Goal: Use online tool/utility: Utilize a website feature to perform a specific function

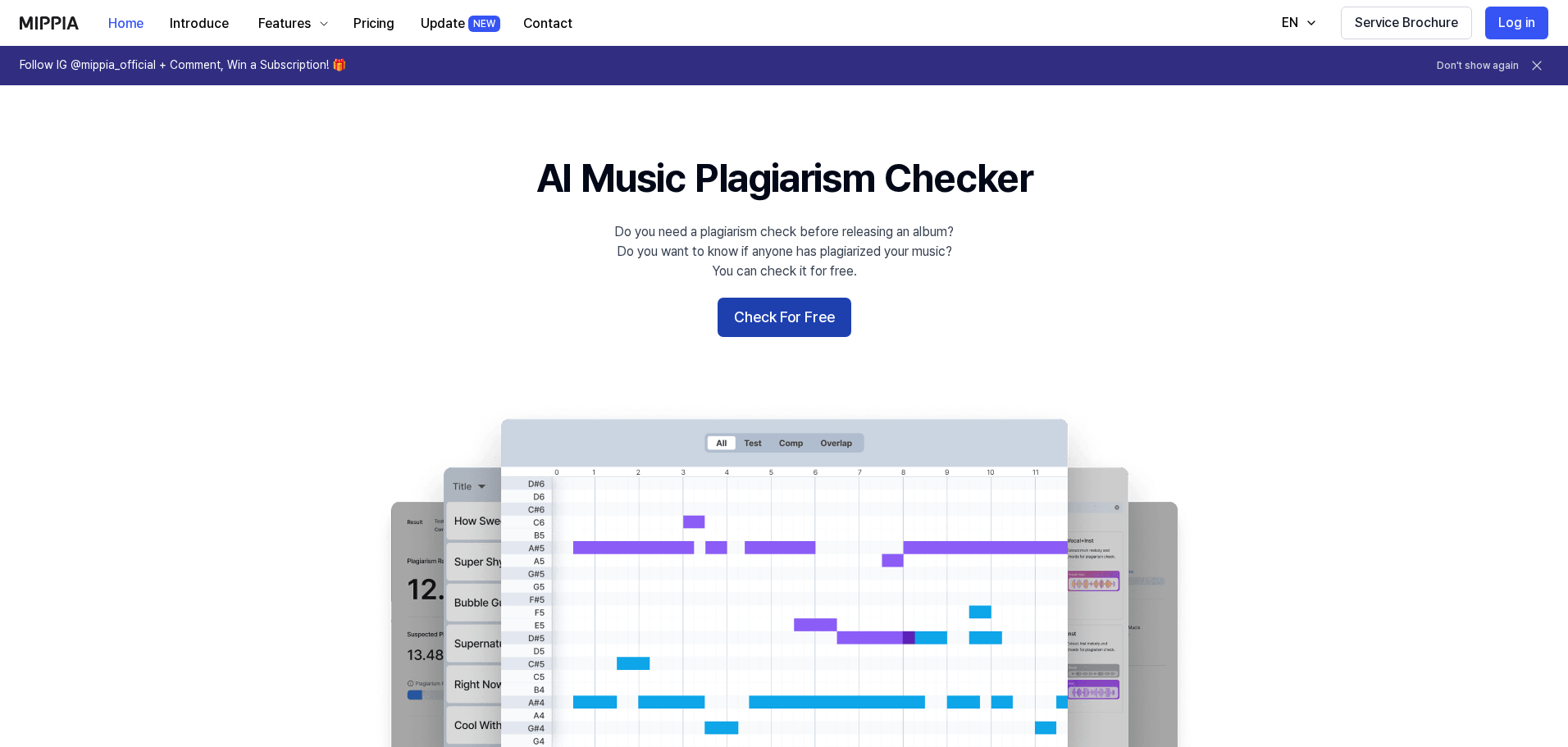
click at [762, 319] on button "Check For Free" at bounding box center [784, 317] width 134 height 40
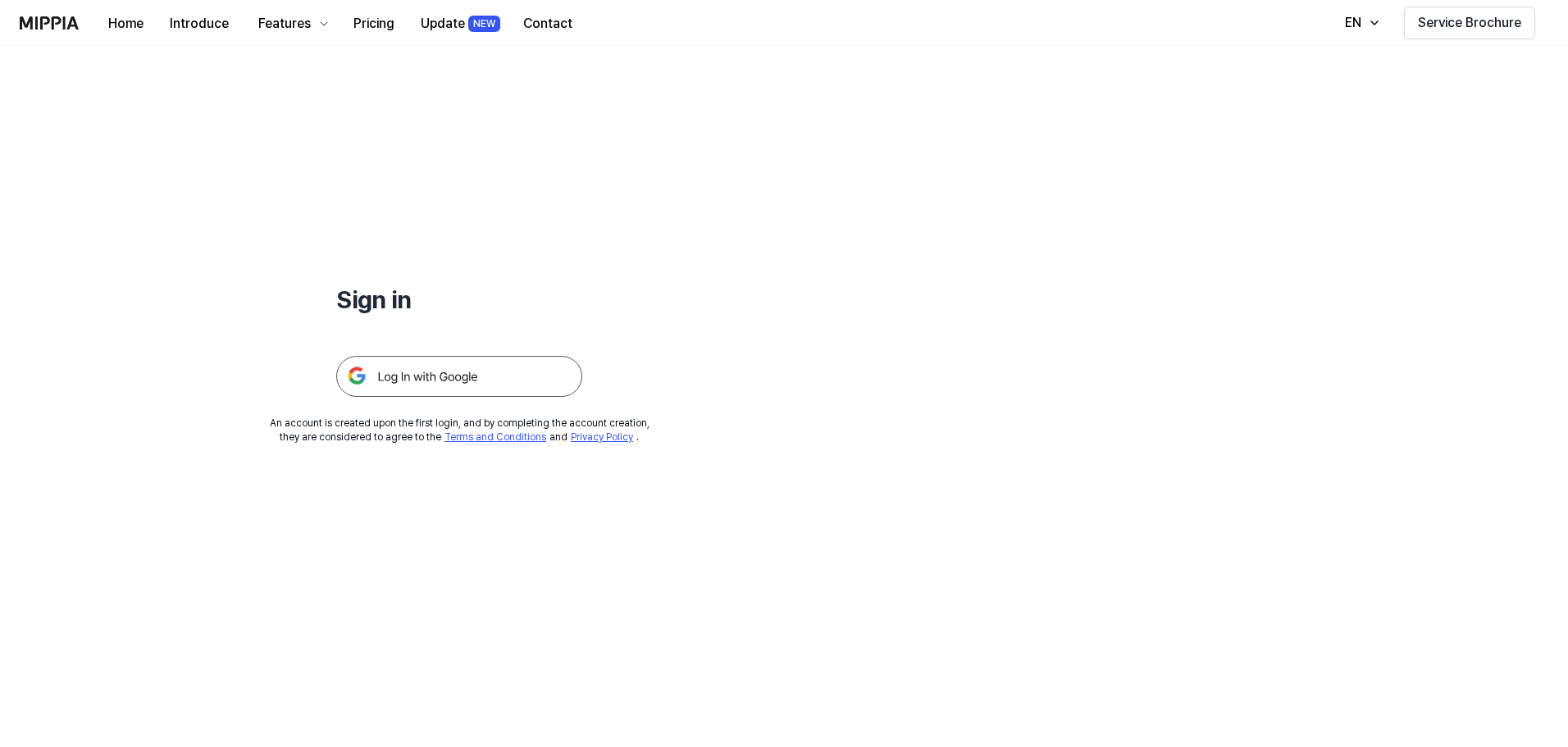
click at [459, 385] on img at bounding box center [459, 376] width 246 height 41
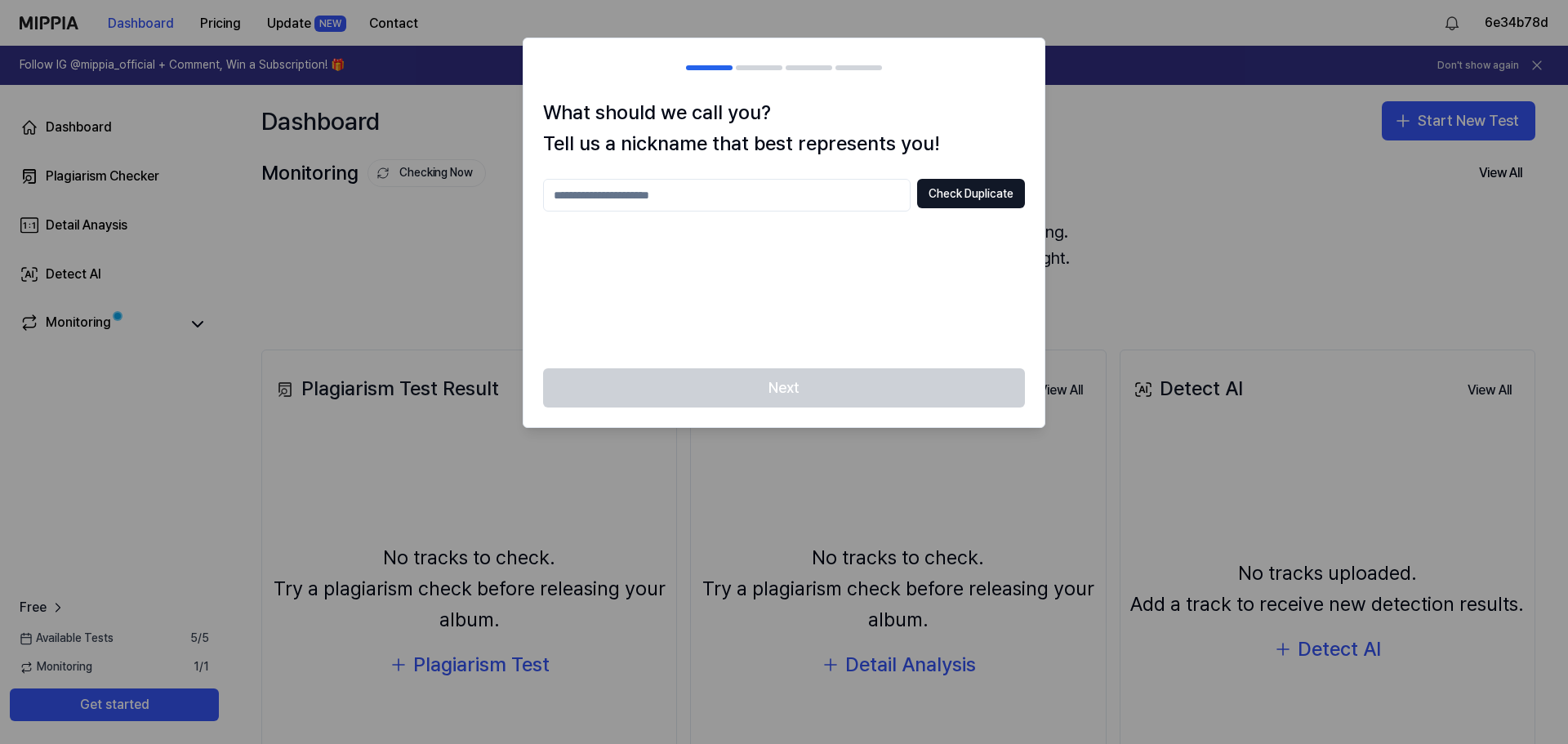
click at [815, 196] on input "text" at bounding box center [727, 195] width 368 height 33
type input "****"
click at [947, 198] on button "Check Duplicate" at bounding box center [971, 193] width 108 height 29
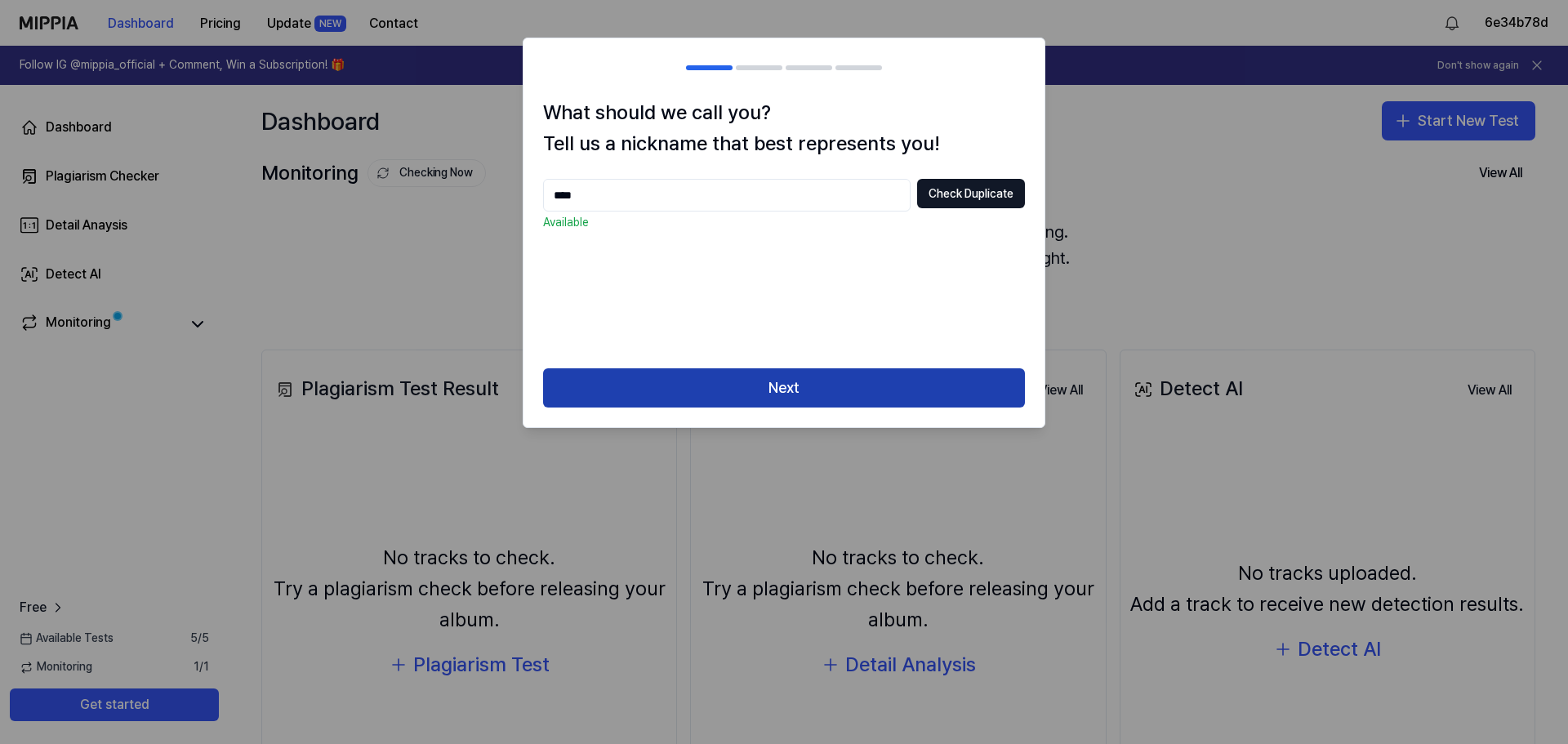
click at [831, 396] on button "Next" at bounding box center [784, 388] width 482 height 39
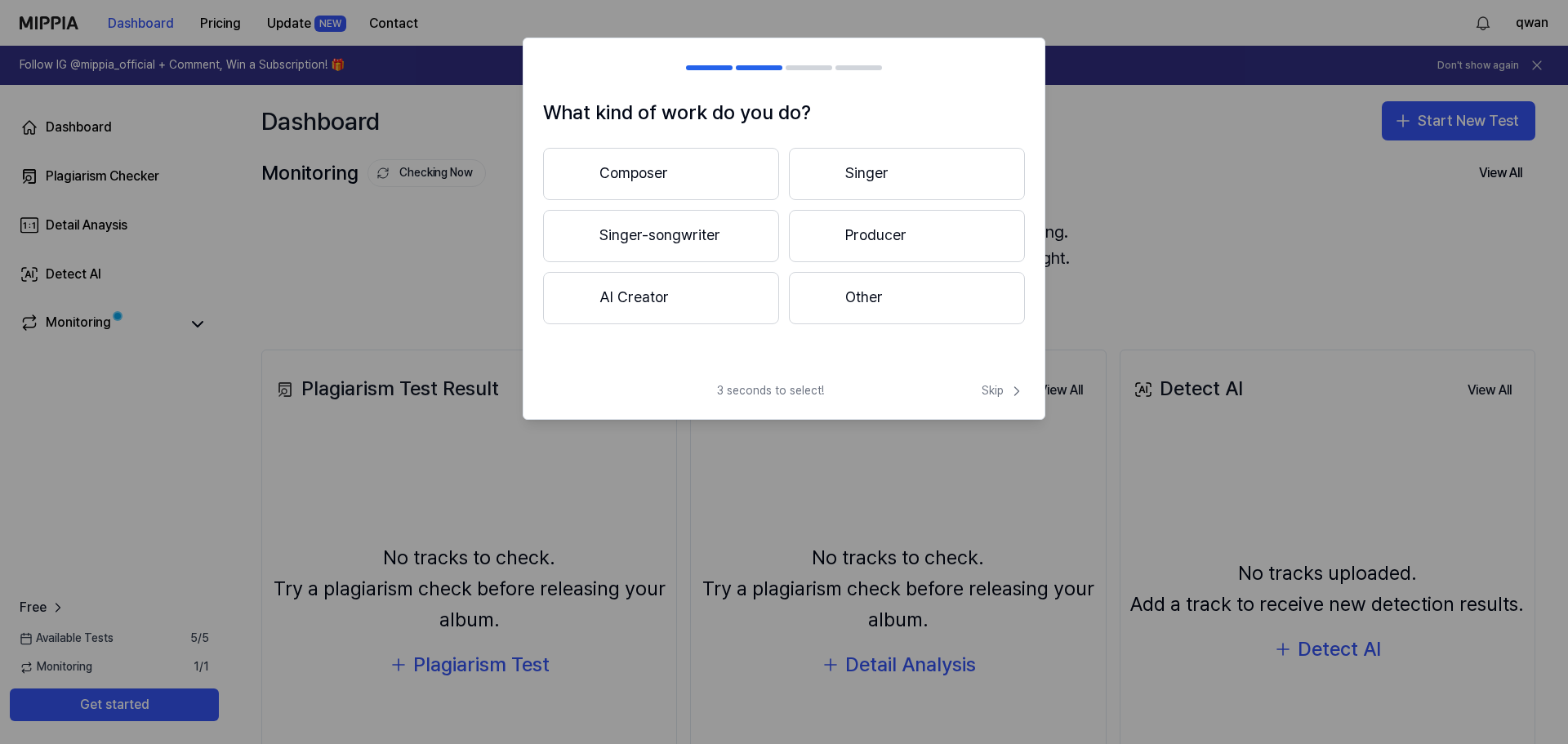
click at [832, 168] on button "Singer" at bounding box center [907, 174] width 236 height 52
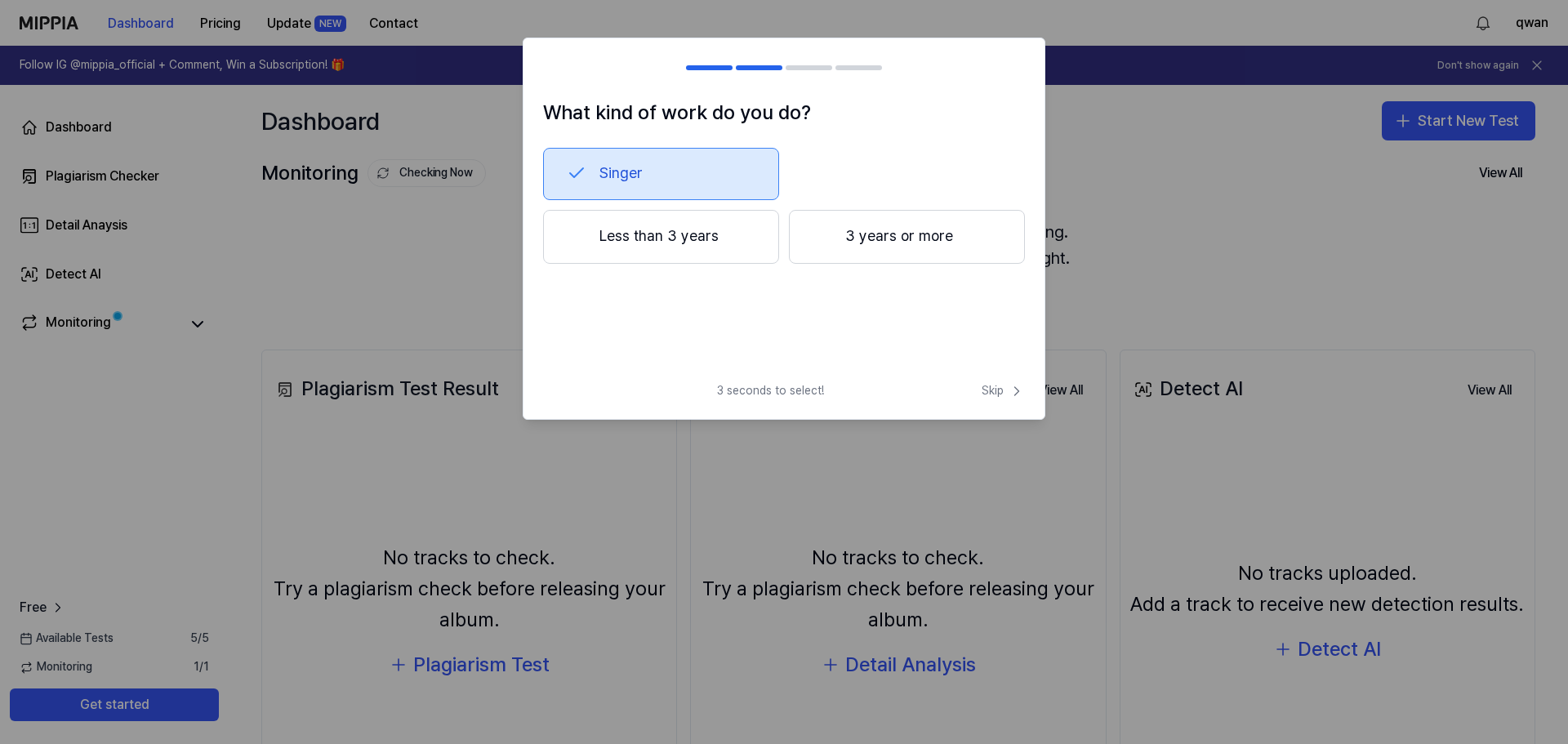
click at [704, 252] on button "Less than 3 years" at bounding box center [661, 237] width 236 height 54
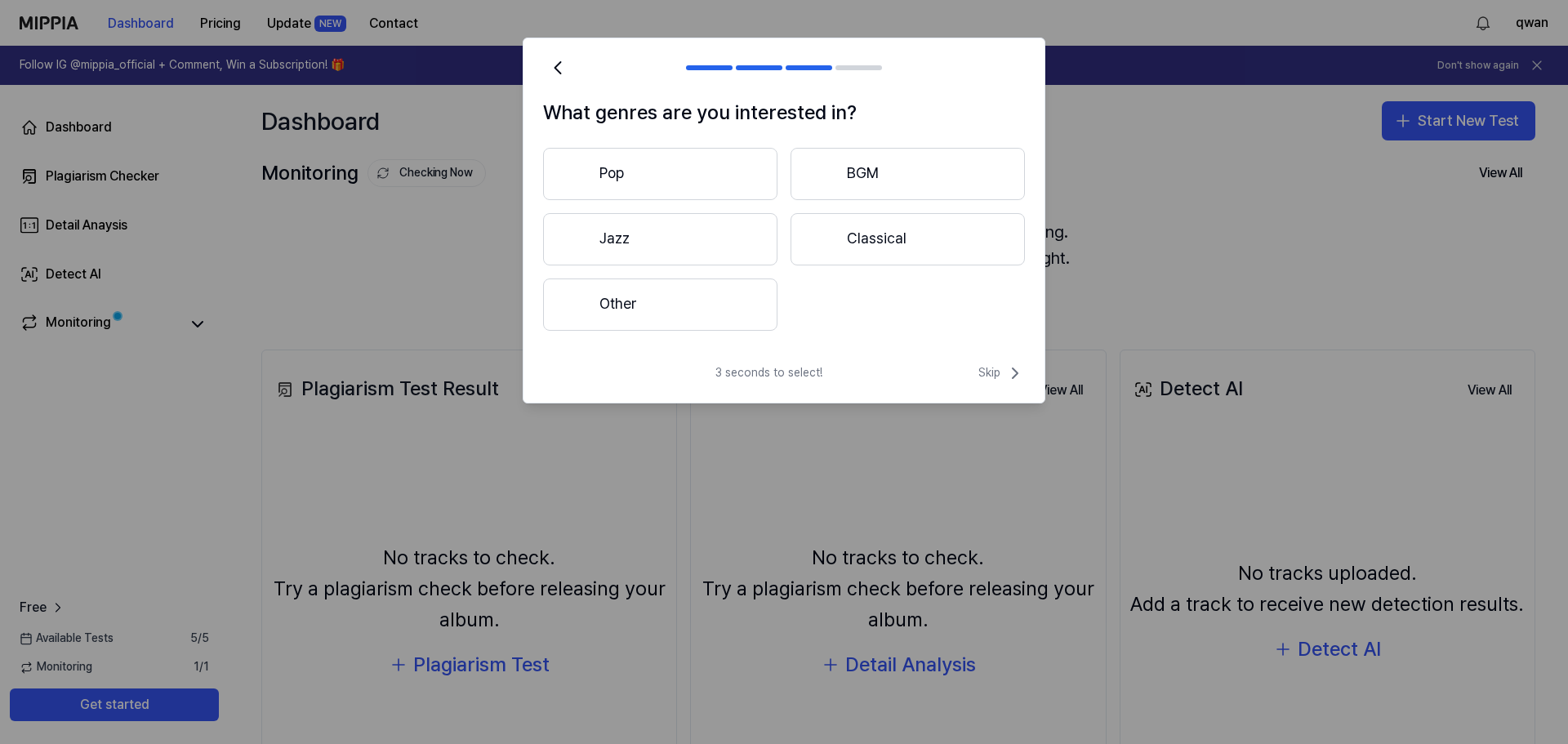
click at [730, 314] on button "Other" at bounding box center [660, 305] width 234 height 52
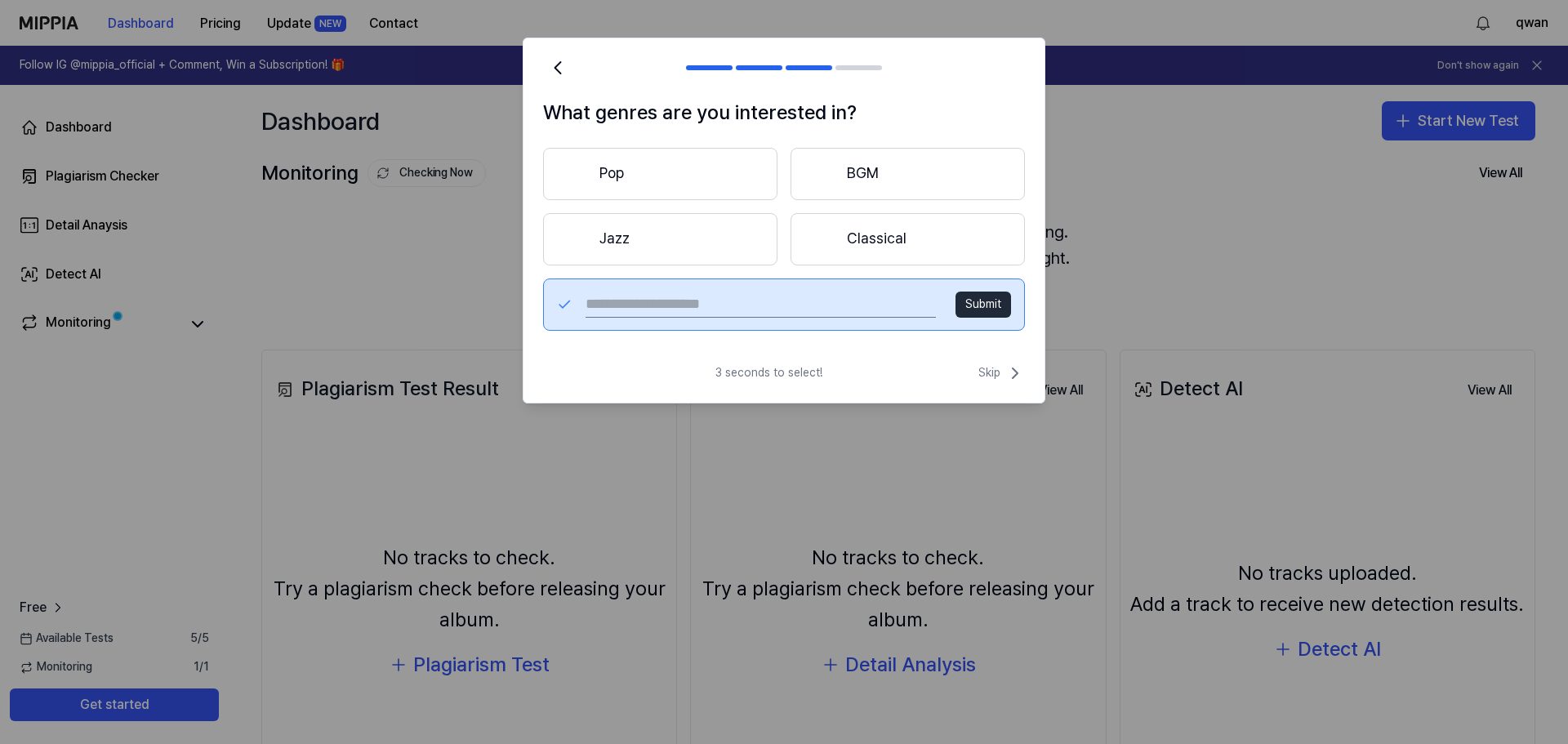
click at [605, 139] on div "What genres are you interested in? Pop BGM Jazz Classical Submit" at bounding box center [784, 223] width 522 height 253
click at [611, 181] on button "Pop" at bounding box center [660, 174] width 234 height 52
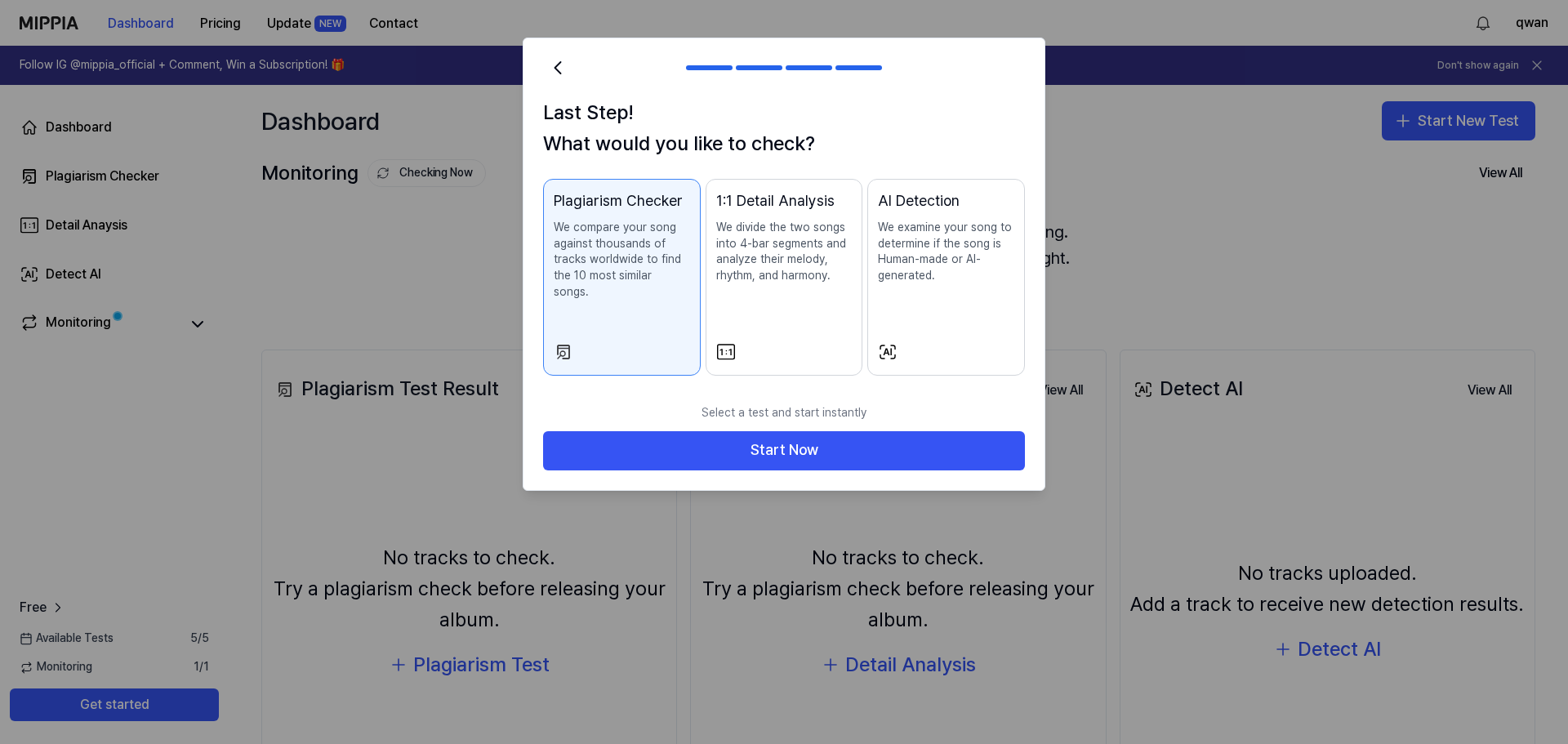
click at [798, 254] on p "We divide the two songs into 4-bar segments and analyze their melody, rhythm, a…" at bounding box center [784, 252] width 136 height 64
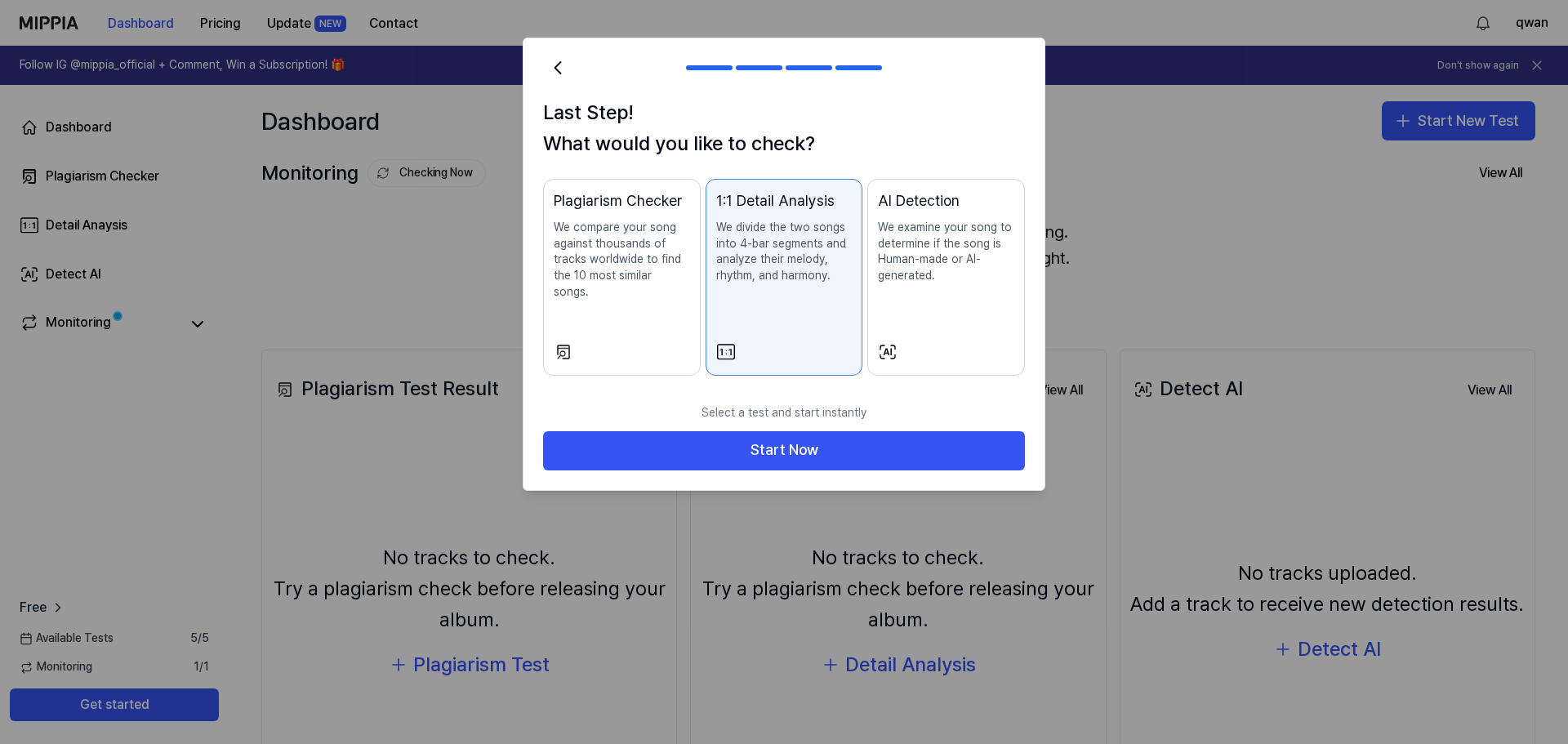
click at [915, 259] on p "We examine your song to determine if the song is Human-made or AI-generated." at bounding box center [947, 252] width 136 height 64
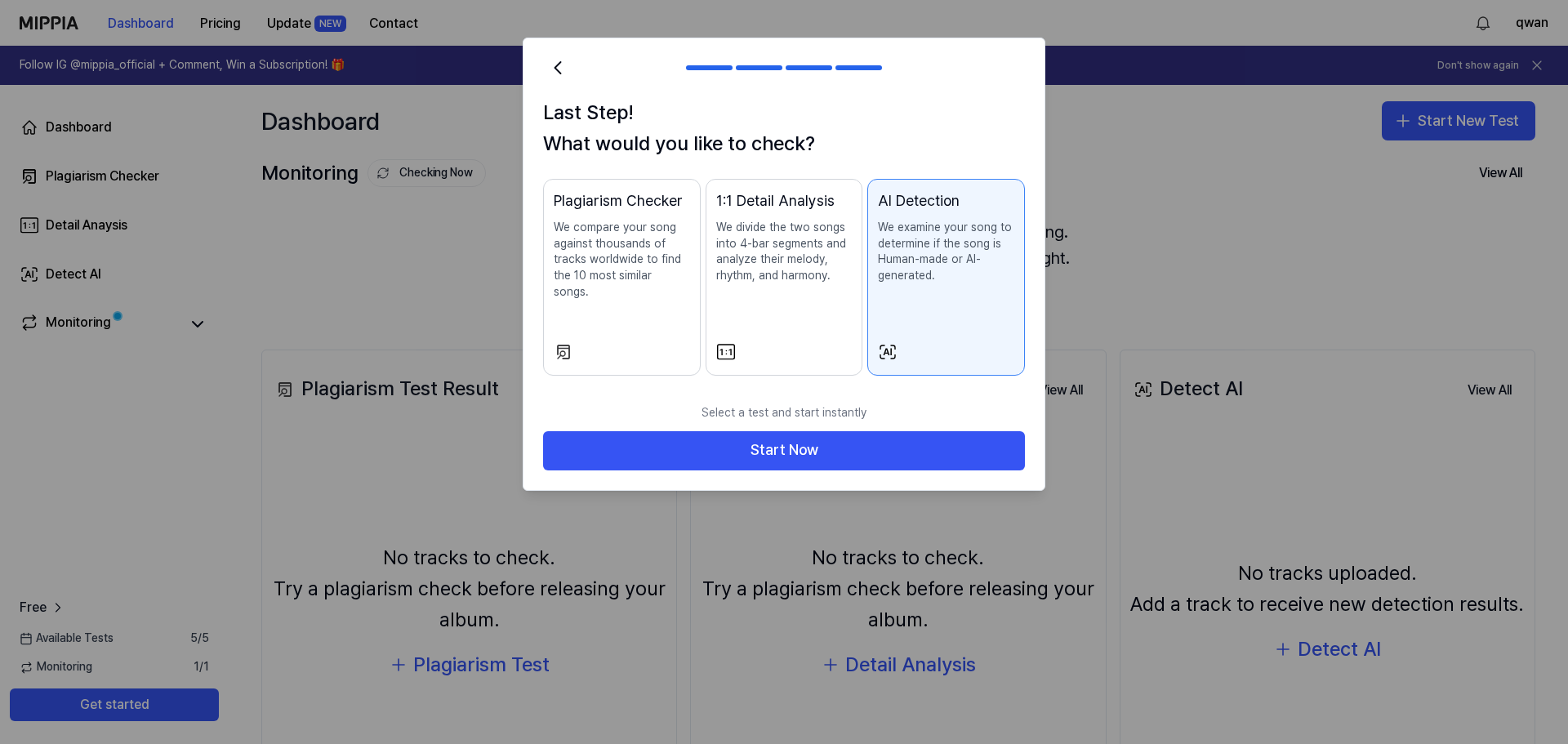
click at [689, 304] on div "Plagiarism Checker We compare your song against thousands of tracks worldwide t…" at bounding box center [621, 261] width 136 height 143
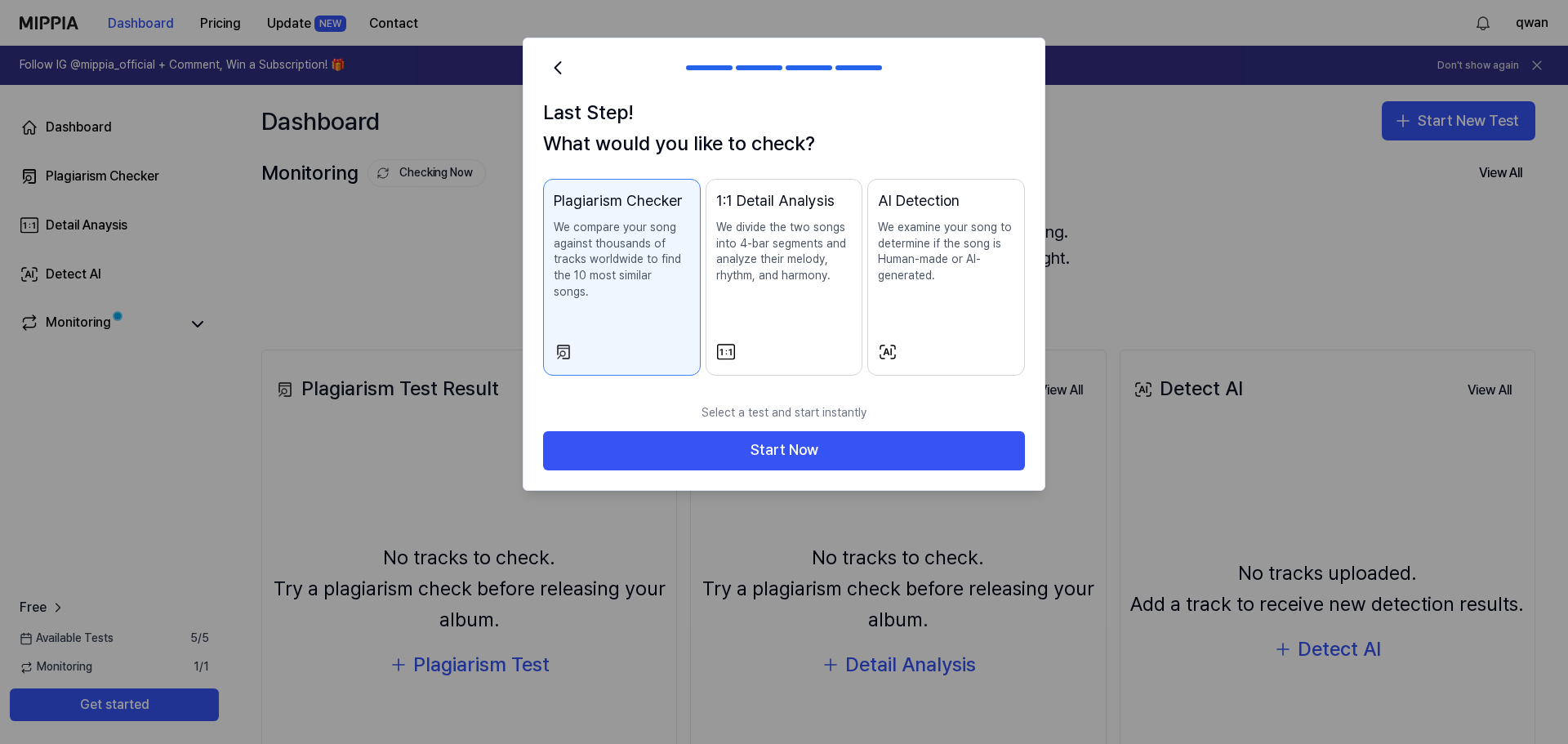
click at [754, 270] on p "We divide the two songs into 4-bar segments and analyze their melody, rhythm, a…" at bounding box center [784, 252] width 136 height 64
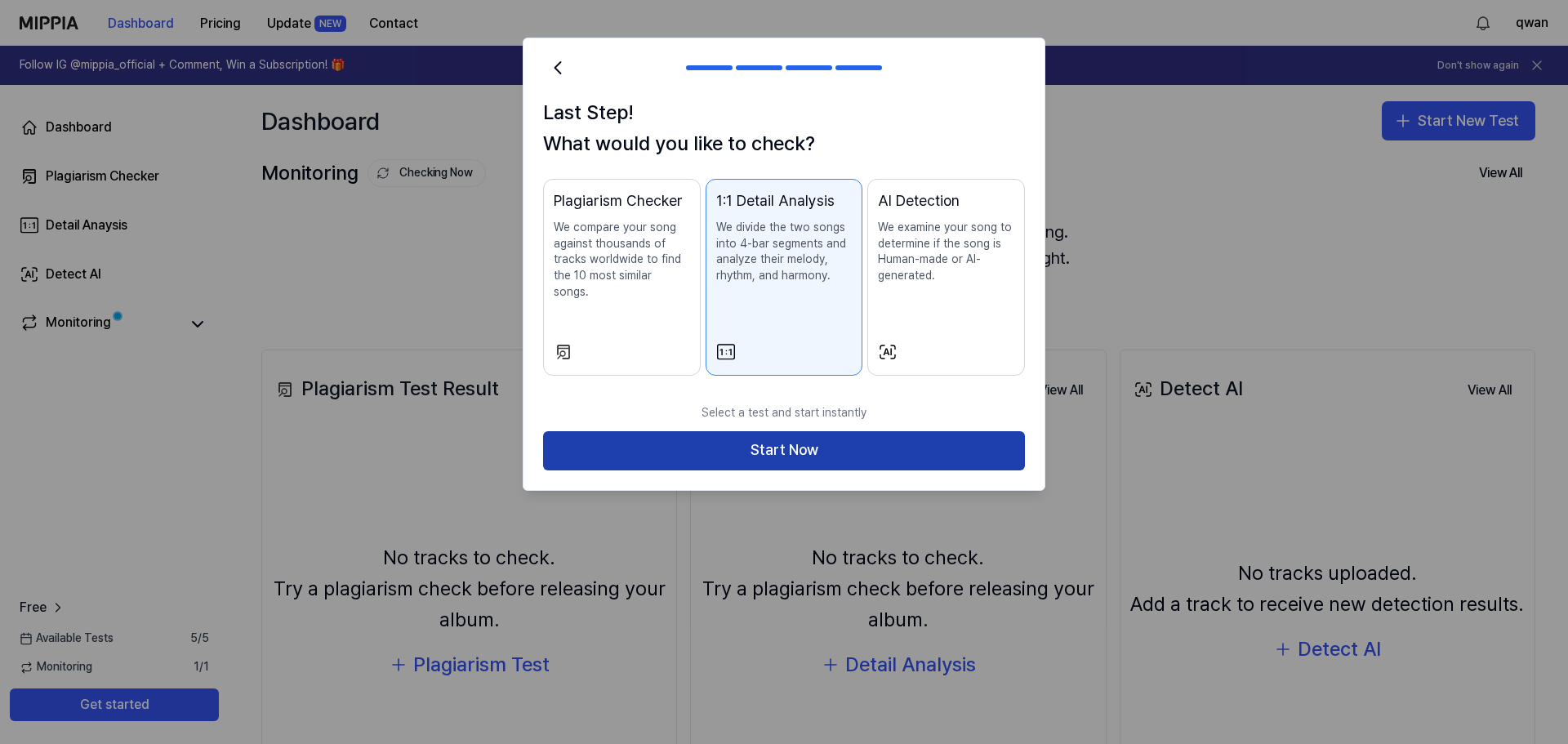
click at [810, 432] on button "Start Now" at bounding box center [784, 451] width 482 height 39
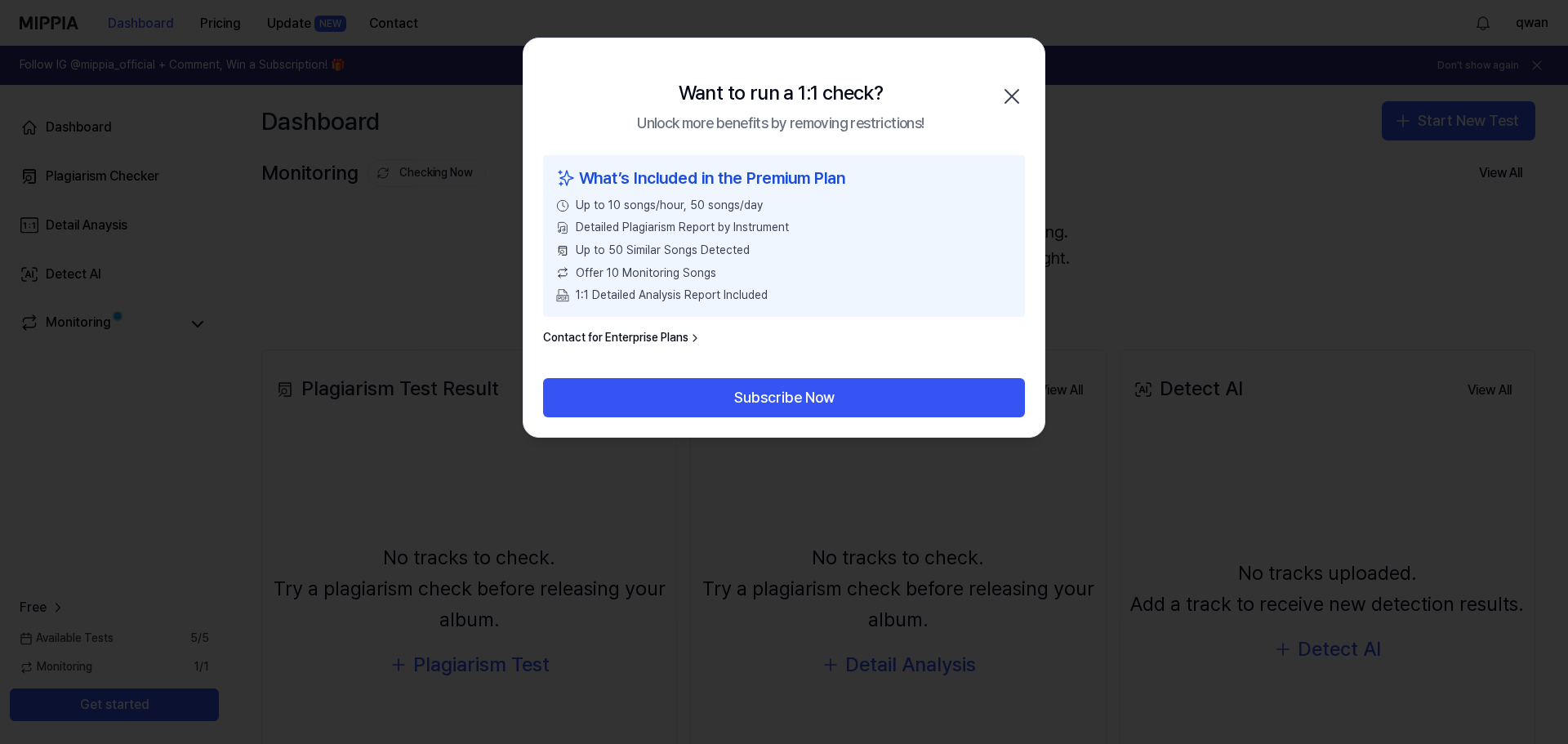
click at [999, 97] on icon "button" at bounding box center [1011, 96] width 26 height 26
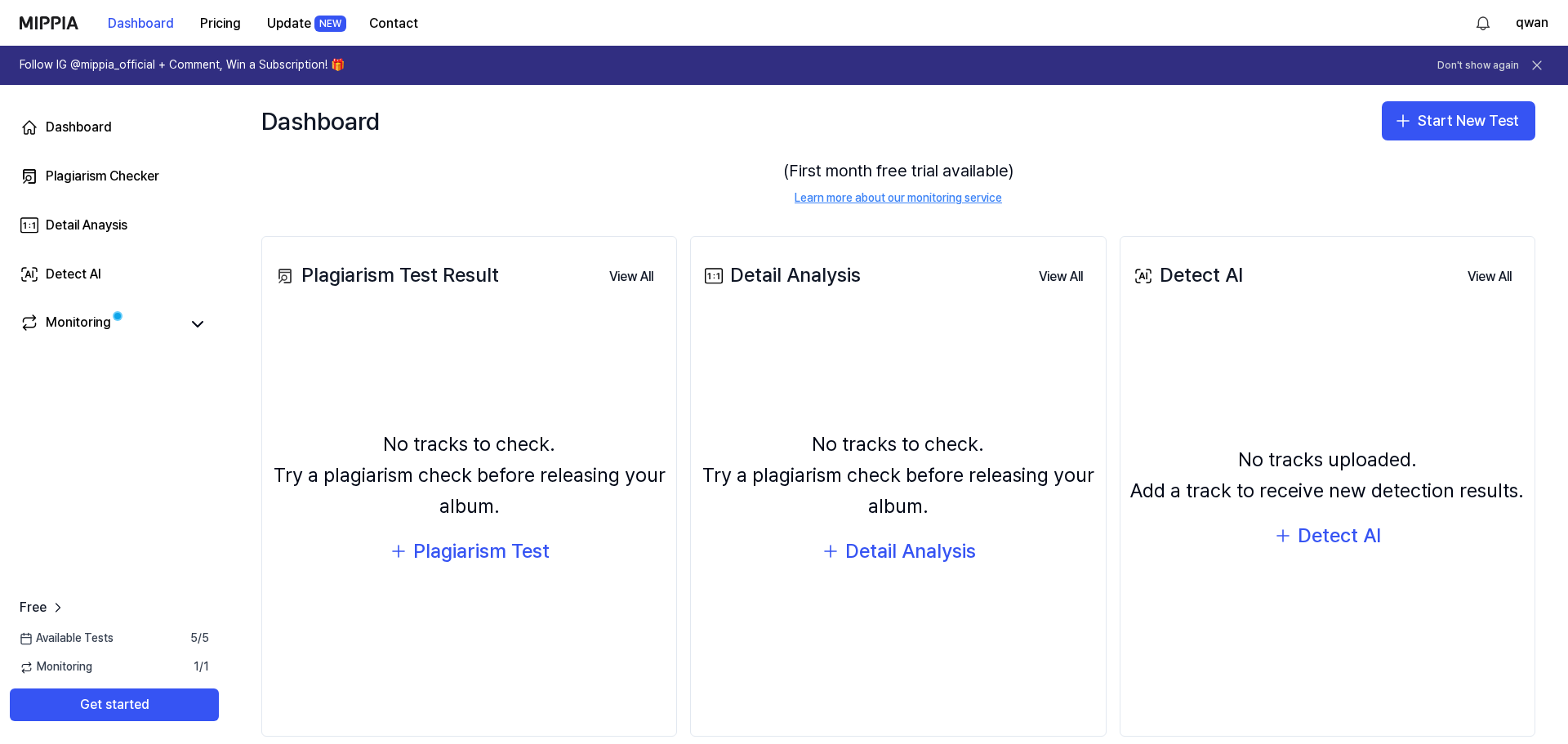
scroll to position [117, 0]
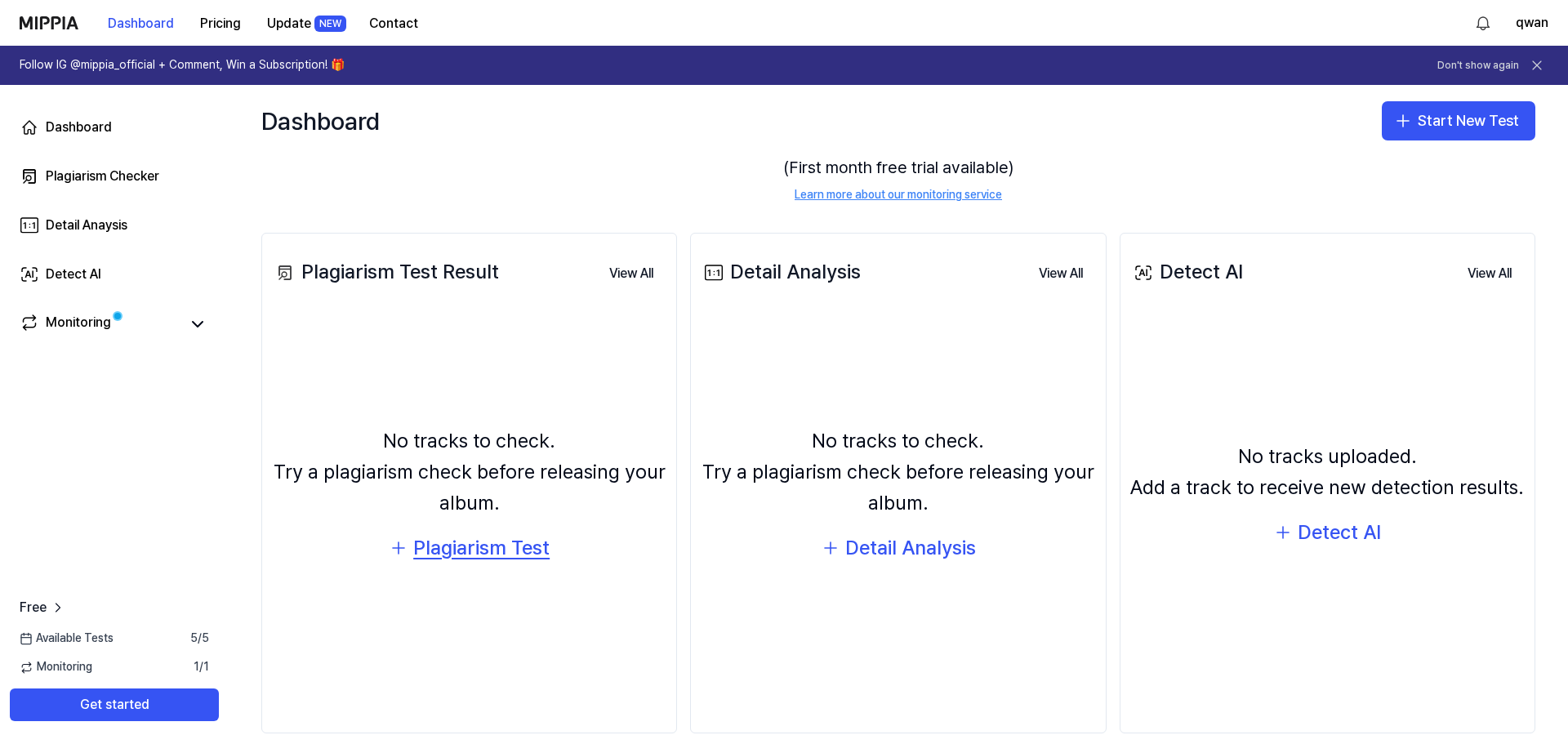
drag, startPoint x: 518, startPoint y: 552, endPoint x: 508, endPoint y: 563, distance: 14.9
click at [508, 563] on div "Plagiarism Test" at bounding box center [481, 548] width 136 height 31
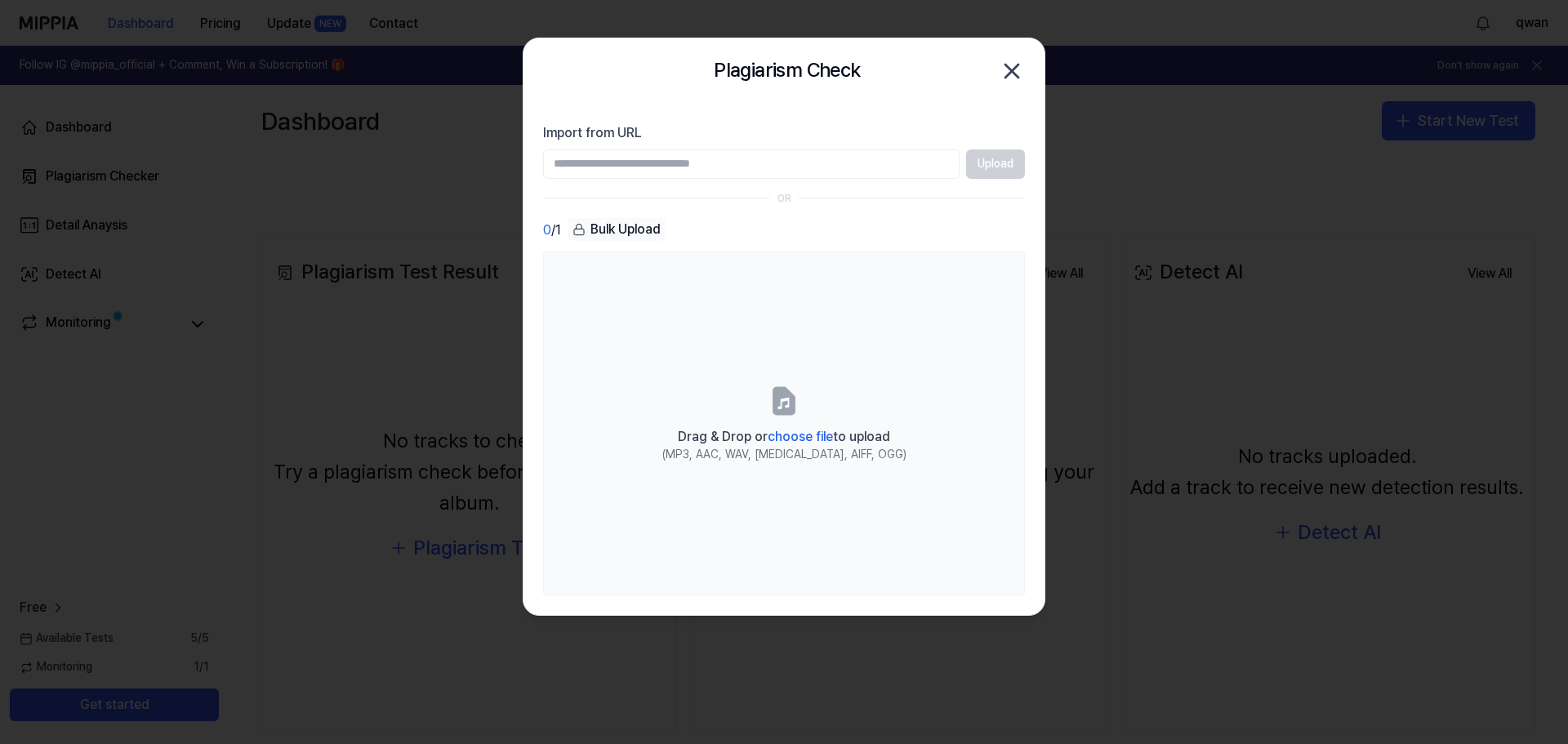
paste input "**********"
type input "**********"
click at [992, 164] on button "Upload" at bounding box center [996, 164] width 59 height 29
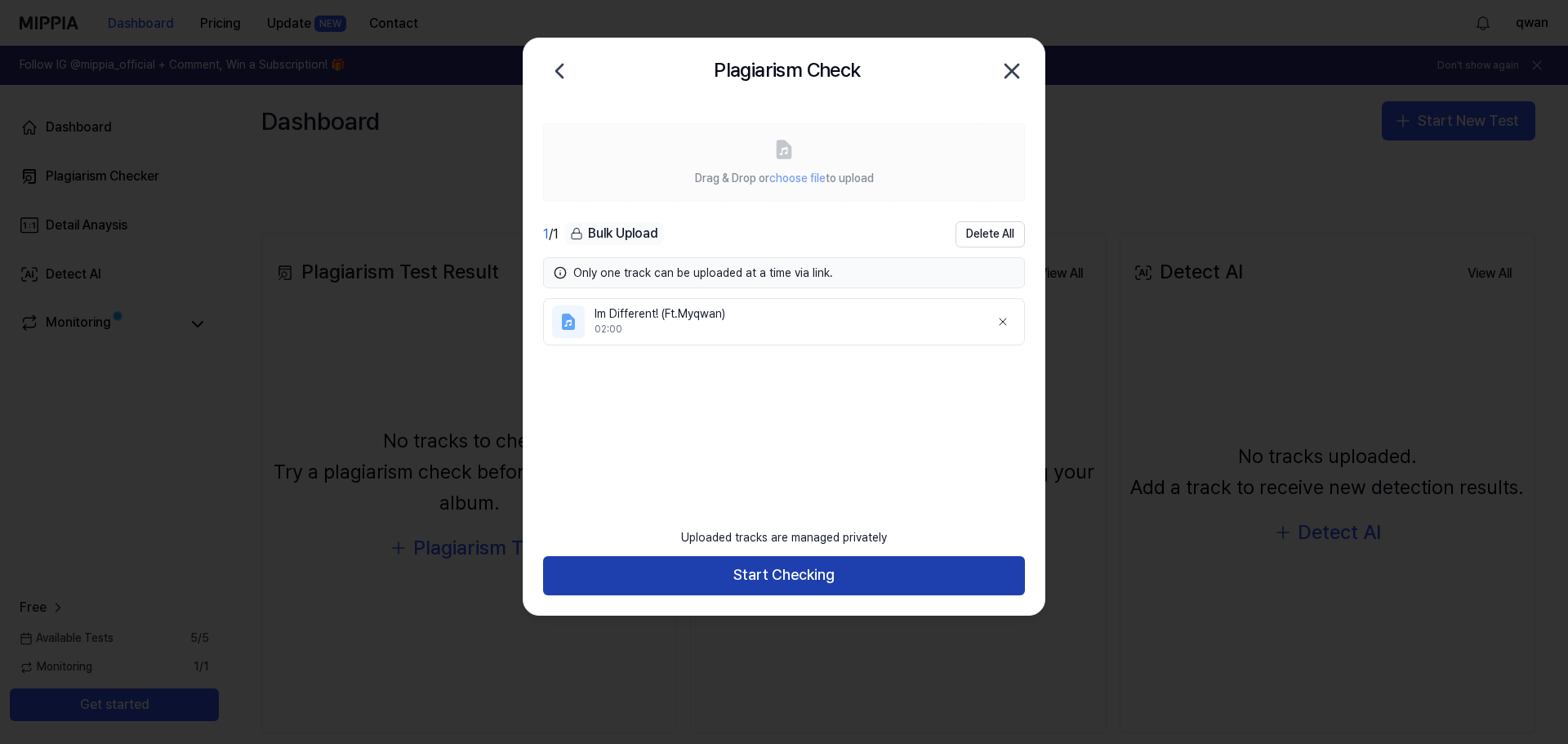
click at [836, 584] on button "Start Checking" at bounding box center [784, 575] width 482 height 39
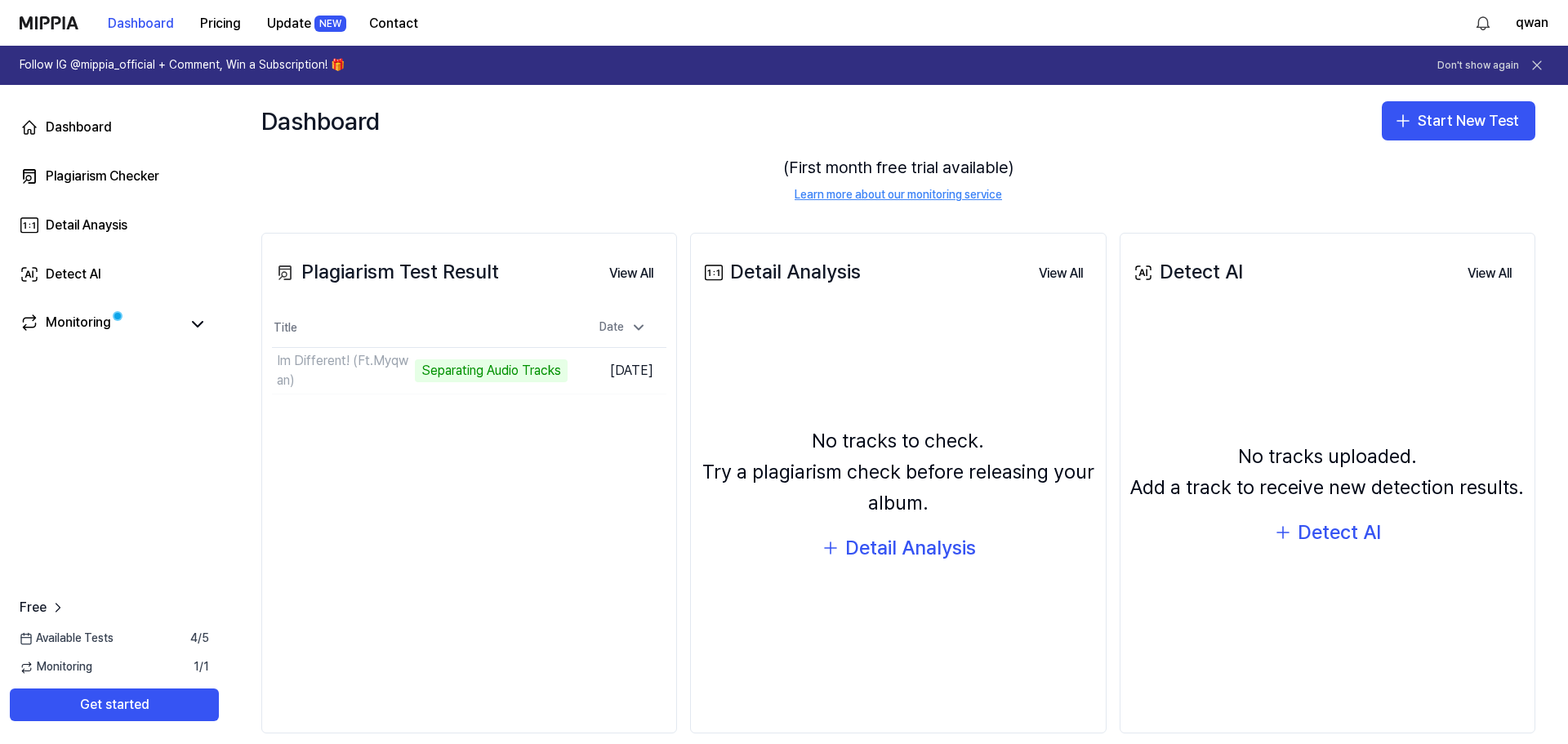
scroll to position [139, 0]
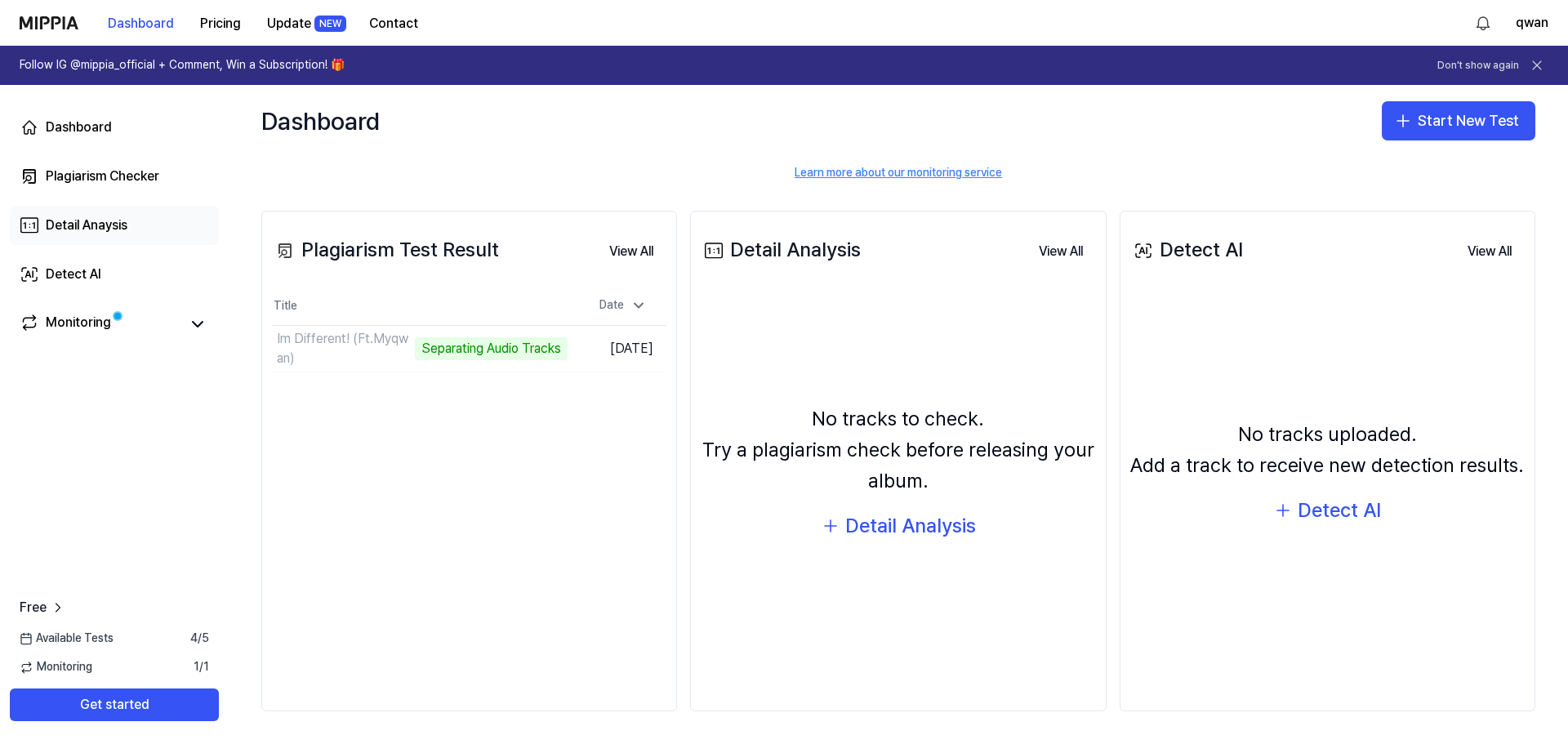
click at [139, 212] on link "Detail Anaysis" at bounding box center [114, 225] width 209 height 39
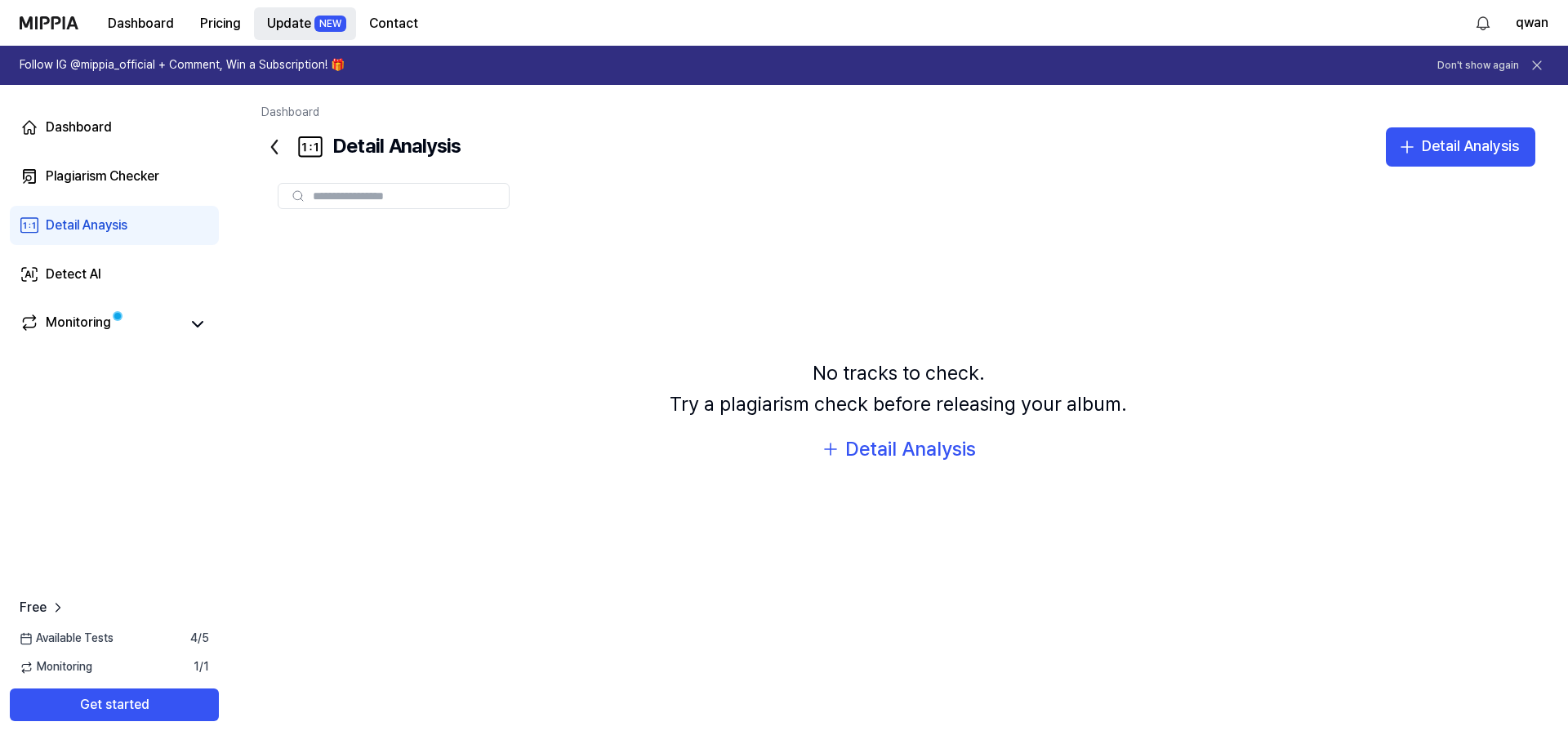
click at [291, 27] on button "Update NEW" at bounding box center [305, 24] width 102 height 33
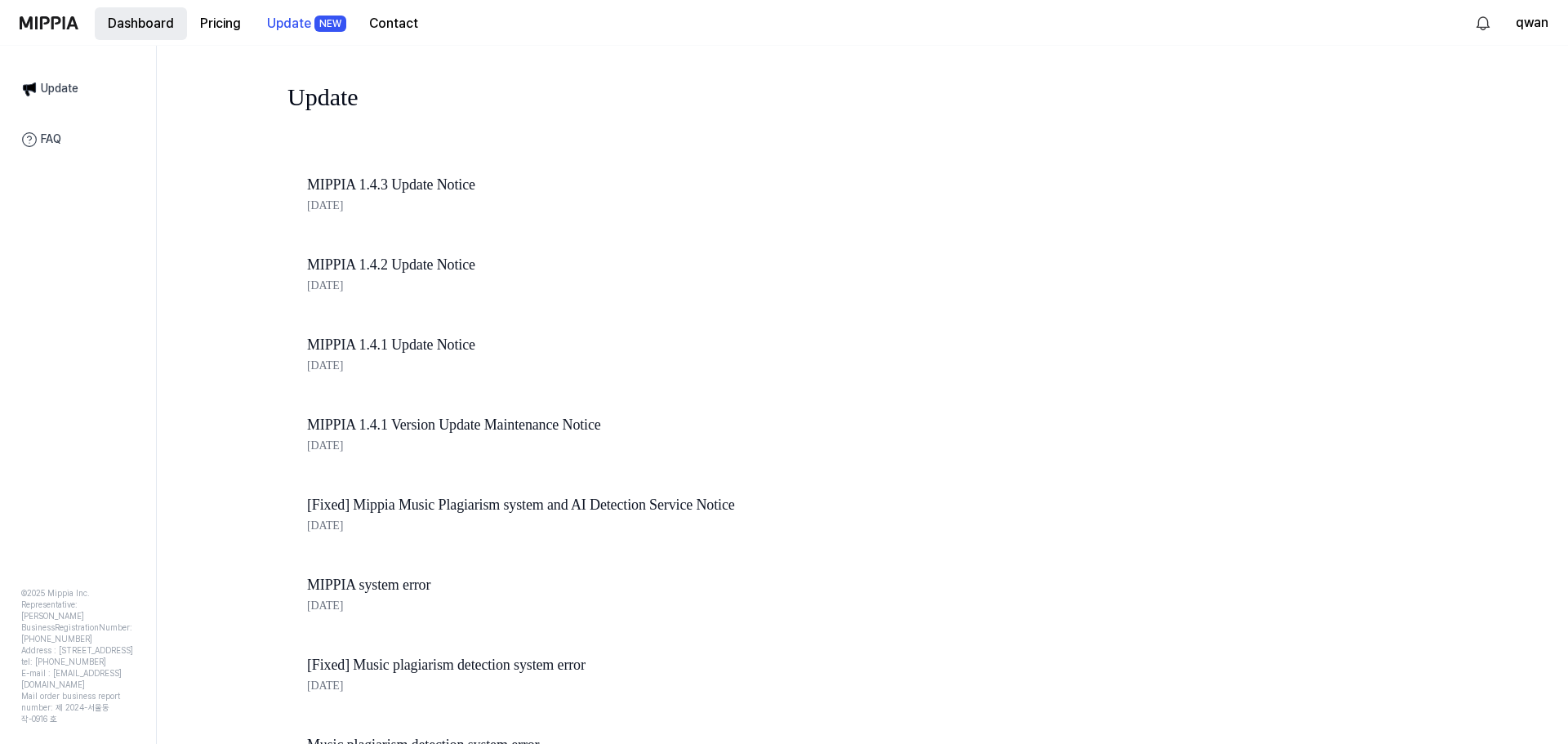
click at [142, 34] on button "Dashboard" at bounding box center [141, 24] width 92 height 33
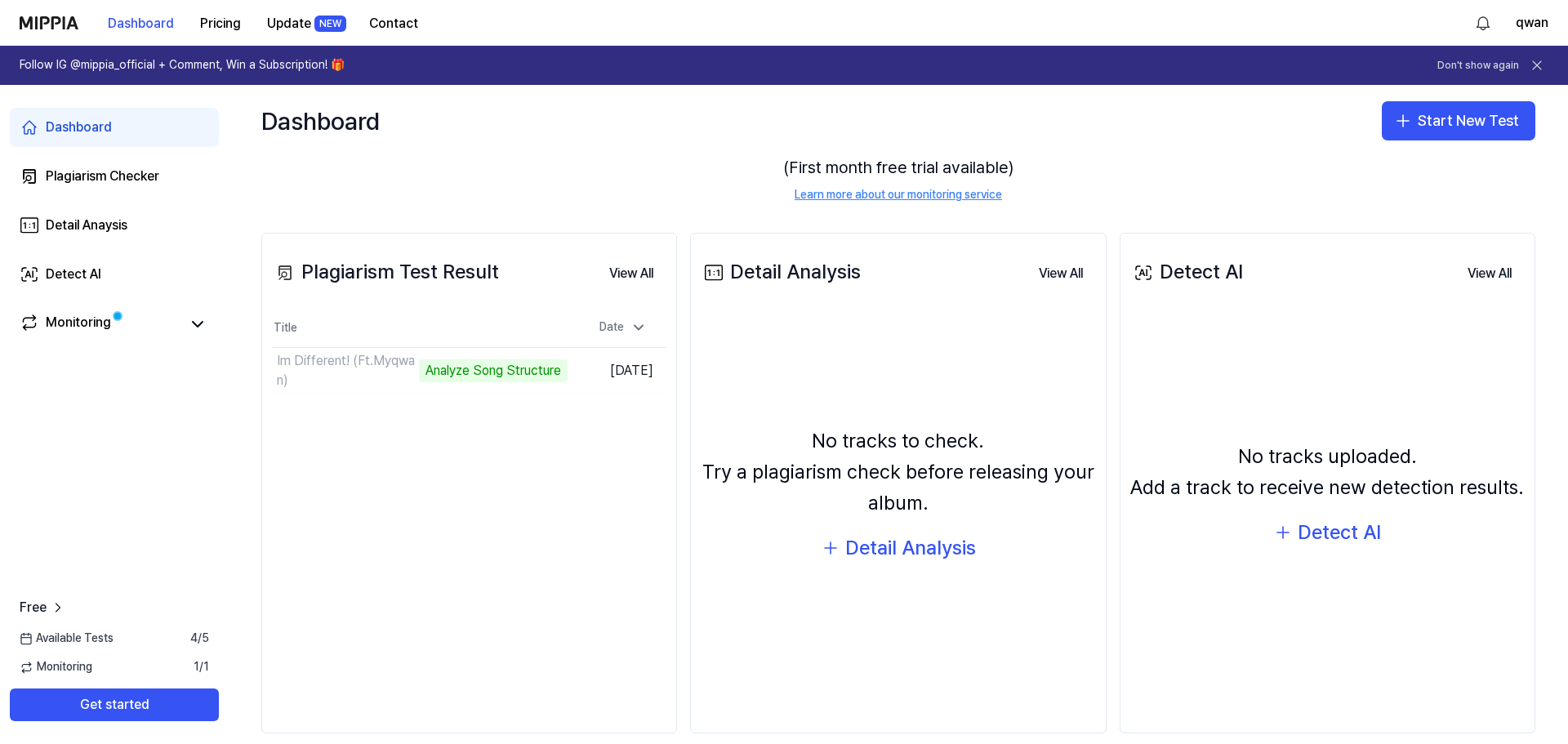
scroll to position [139, 0]
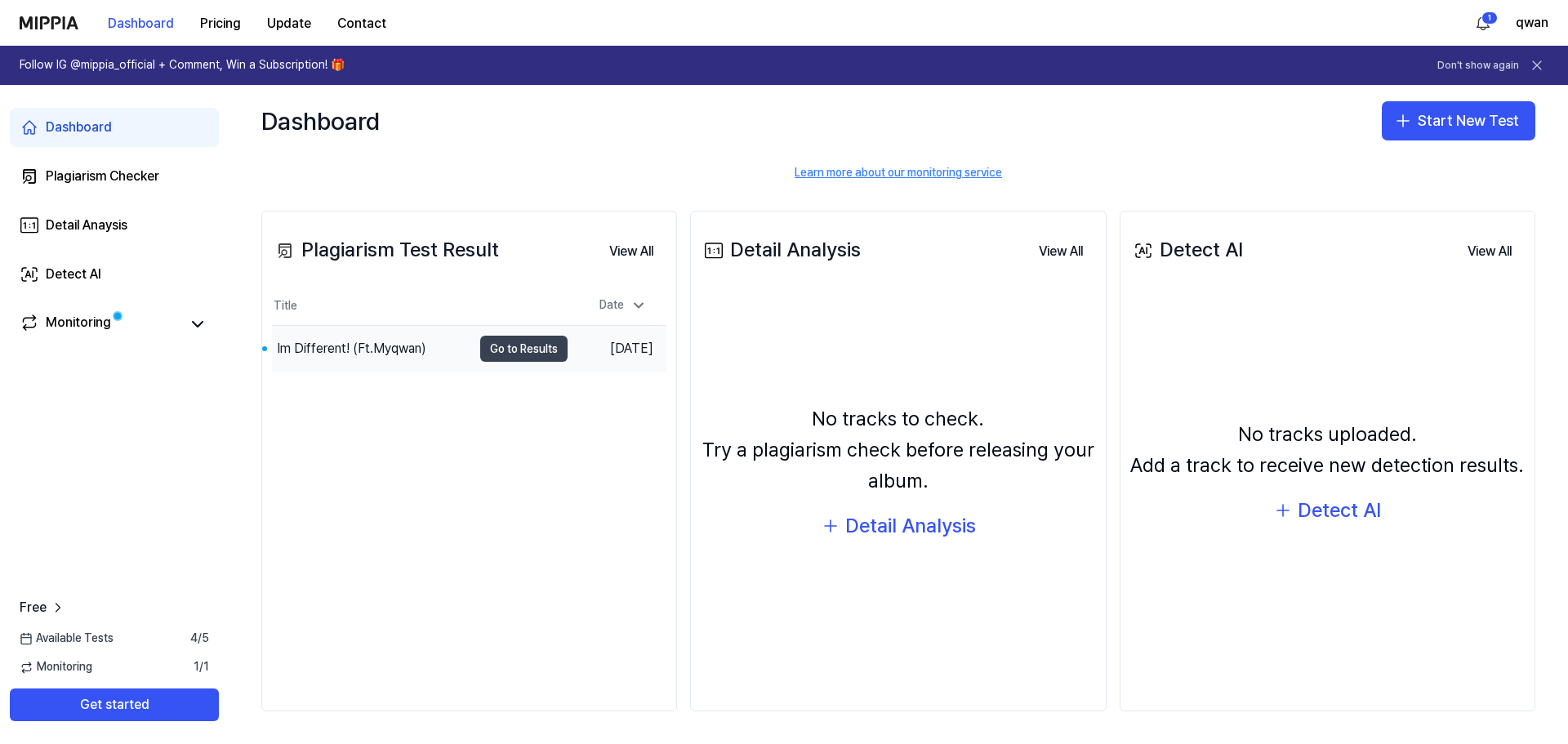
click at [502, 348] on button "Go to Results" at bounding box center [524, 348] width 87 height 26
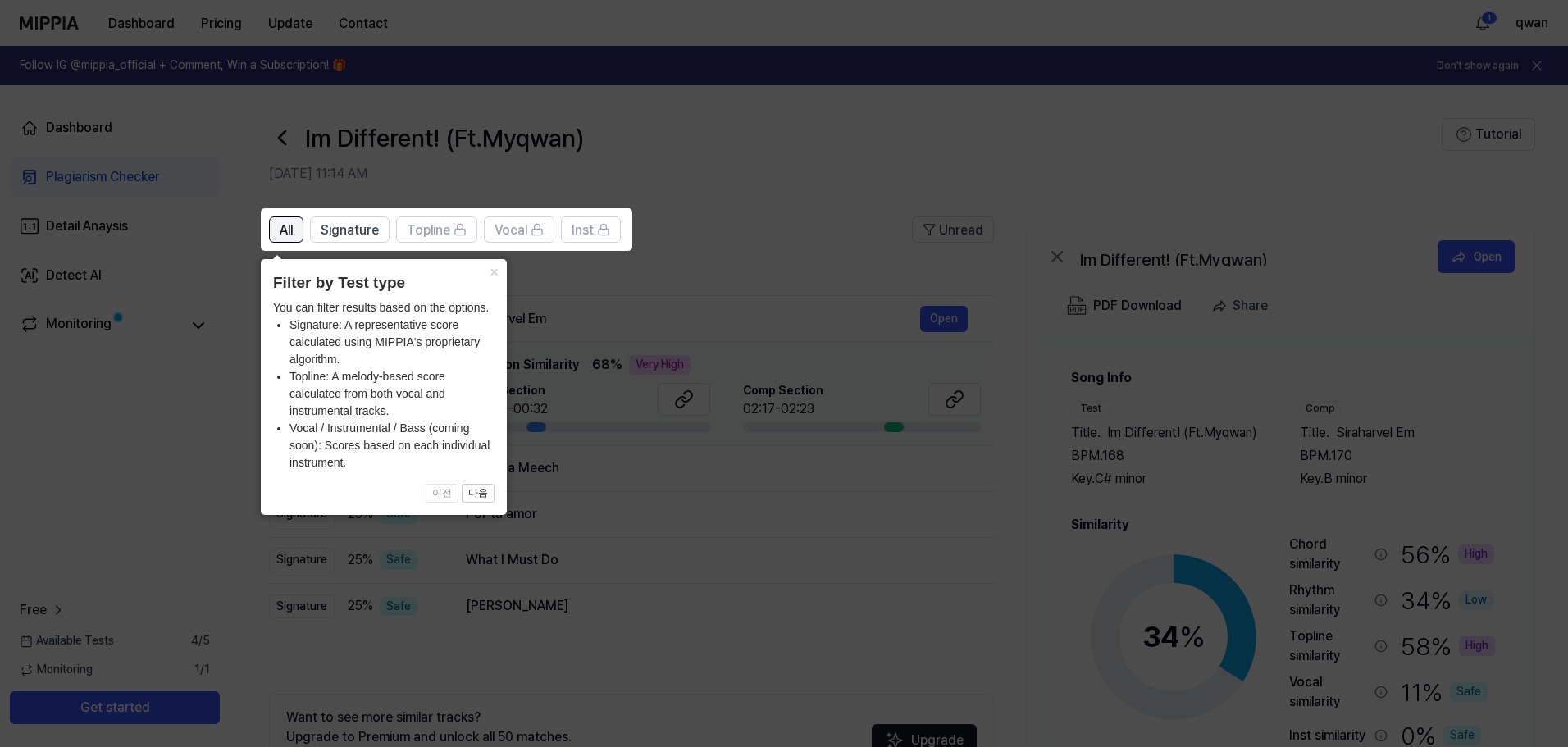
click at [297, 237] on button "All" at bounding box center [286, 229] width 35 height 26
click at [490, 282] on header "Filter by Test type" at bounding box center [384, 283] width 222 height 24
click at [494, 278] on button "×" at bounding box center [493, 270] width 26 height 23
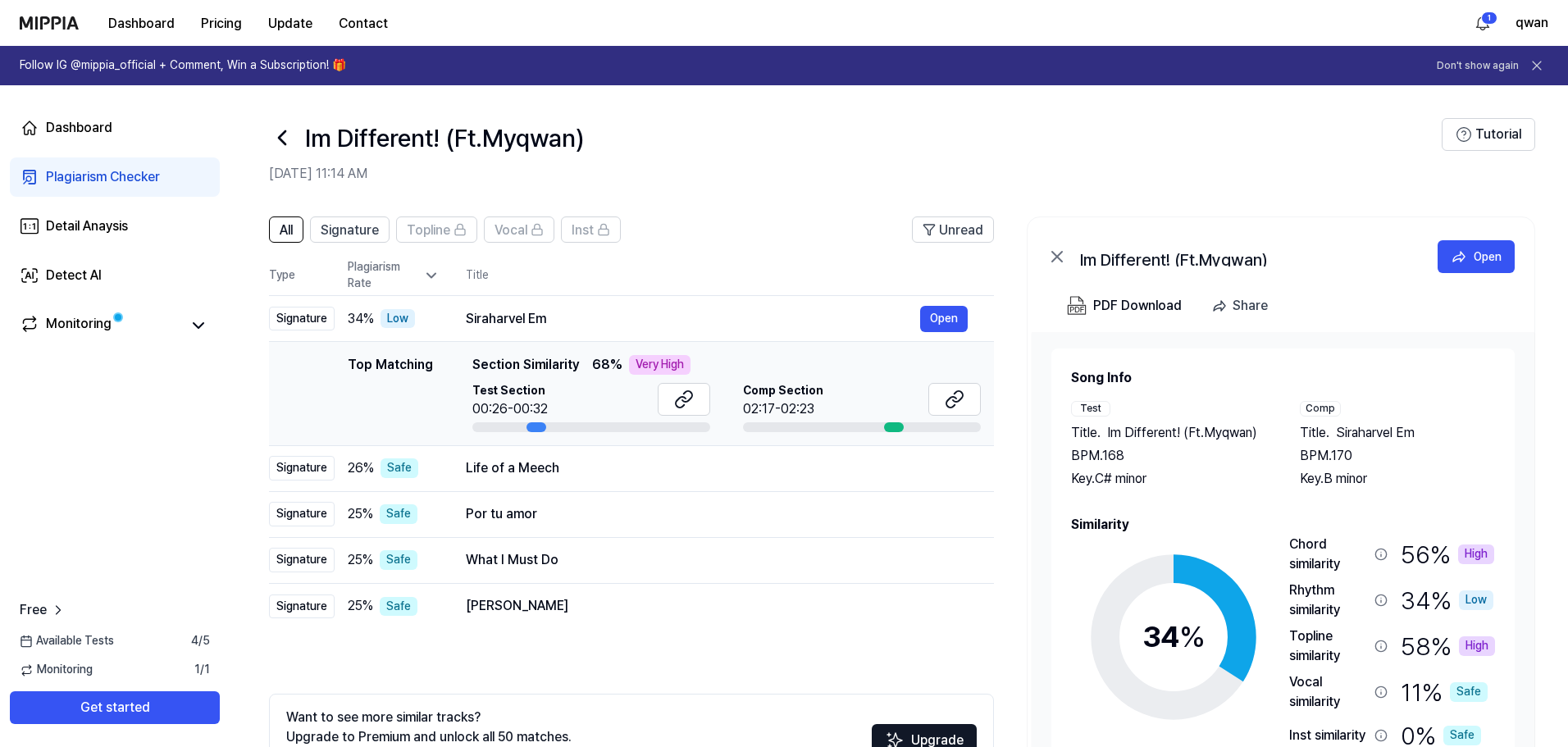
click at [504, 390] on span "Test Section" at bounding box center [509, 390] width 75 height 16
click at [527, 435] on td "Top Matching Top Matching Section Similarity 68 % Very High Test Section 00:26-…" at bounding box center [631, 395] width 725 height 105
click at [926, 316] on button "Open" at bounding box center [943, 319] width 47 height 26
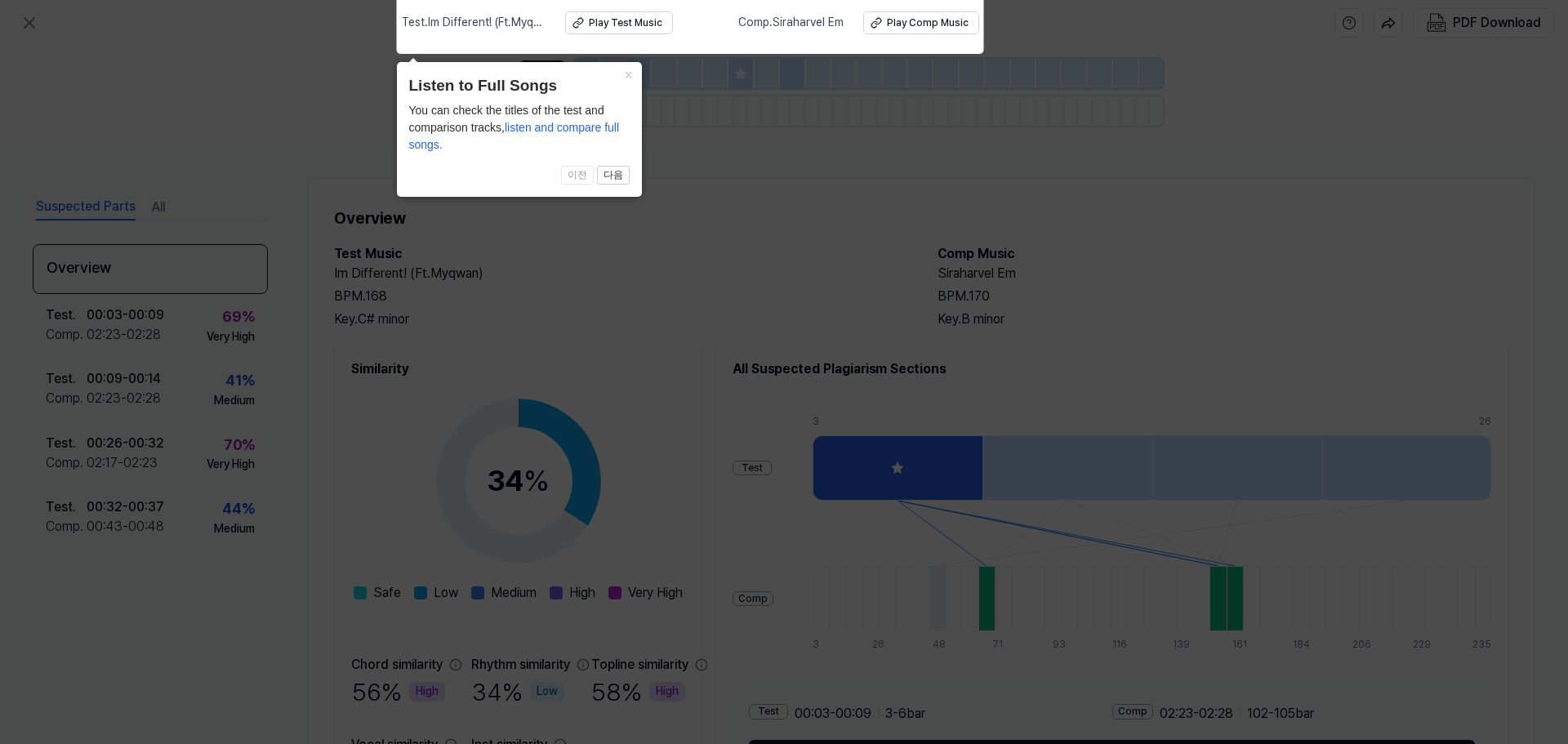
click at [312, 130] on icon at bounding box center [784, 368] width 1568 height 752
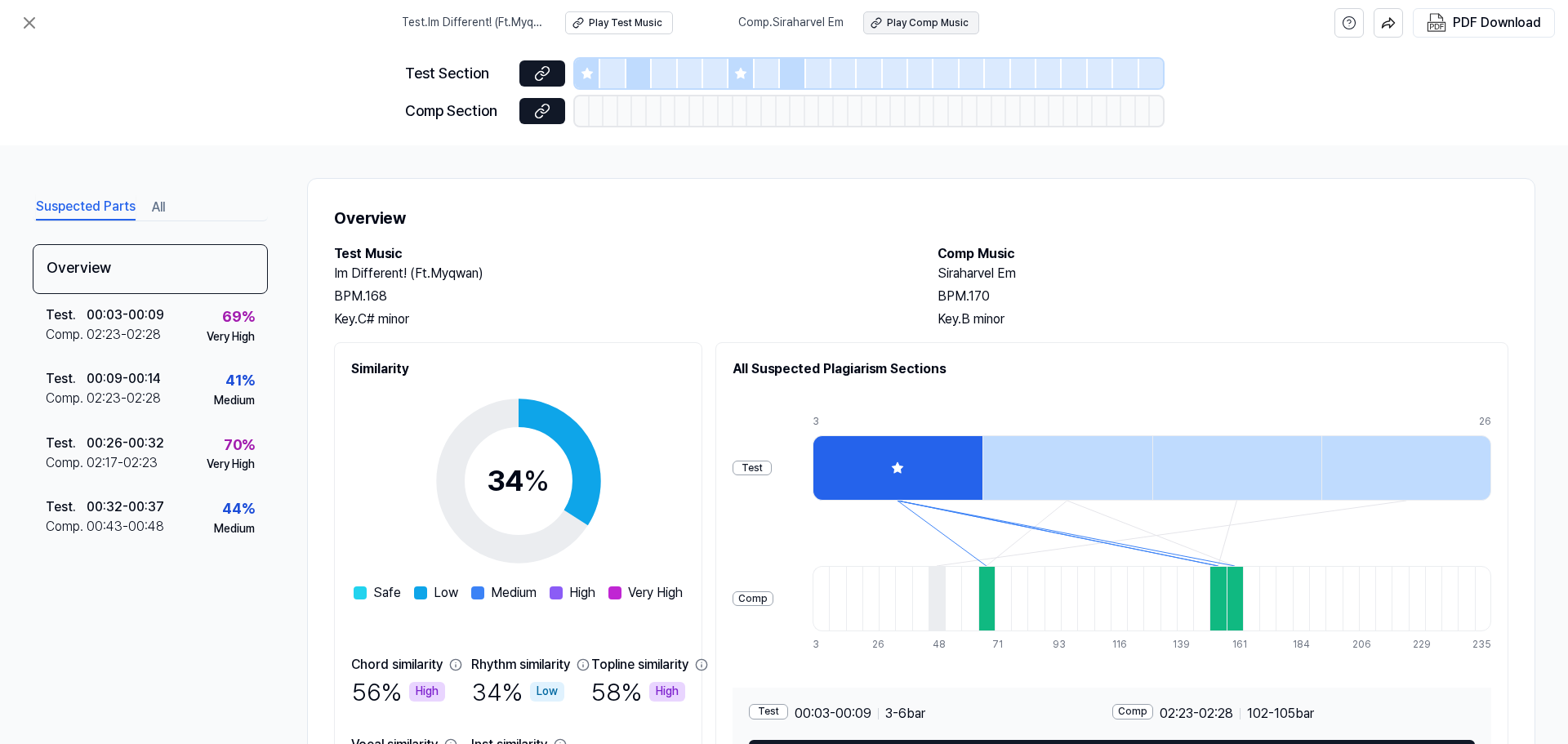
click at [895, 18] on div "Play Comp Music" at bounding box center [927, 23] width 81 height 14
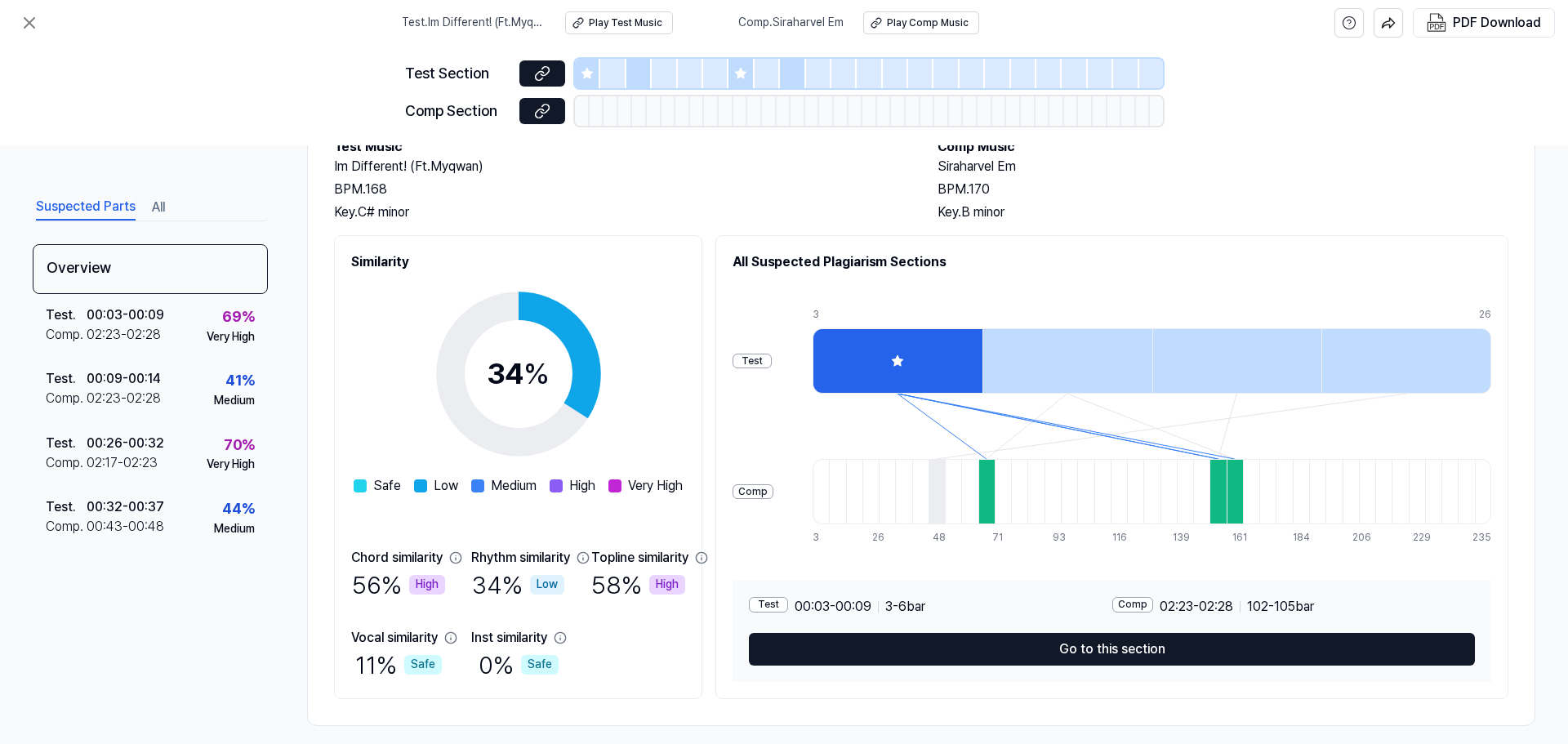
scroll to position [122, 0]
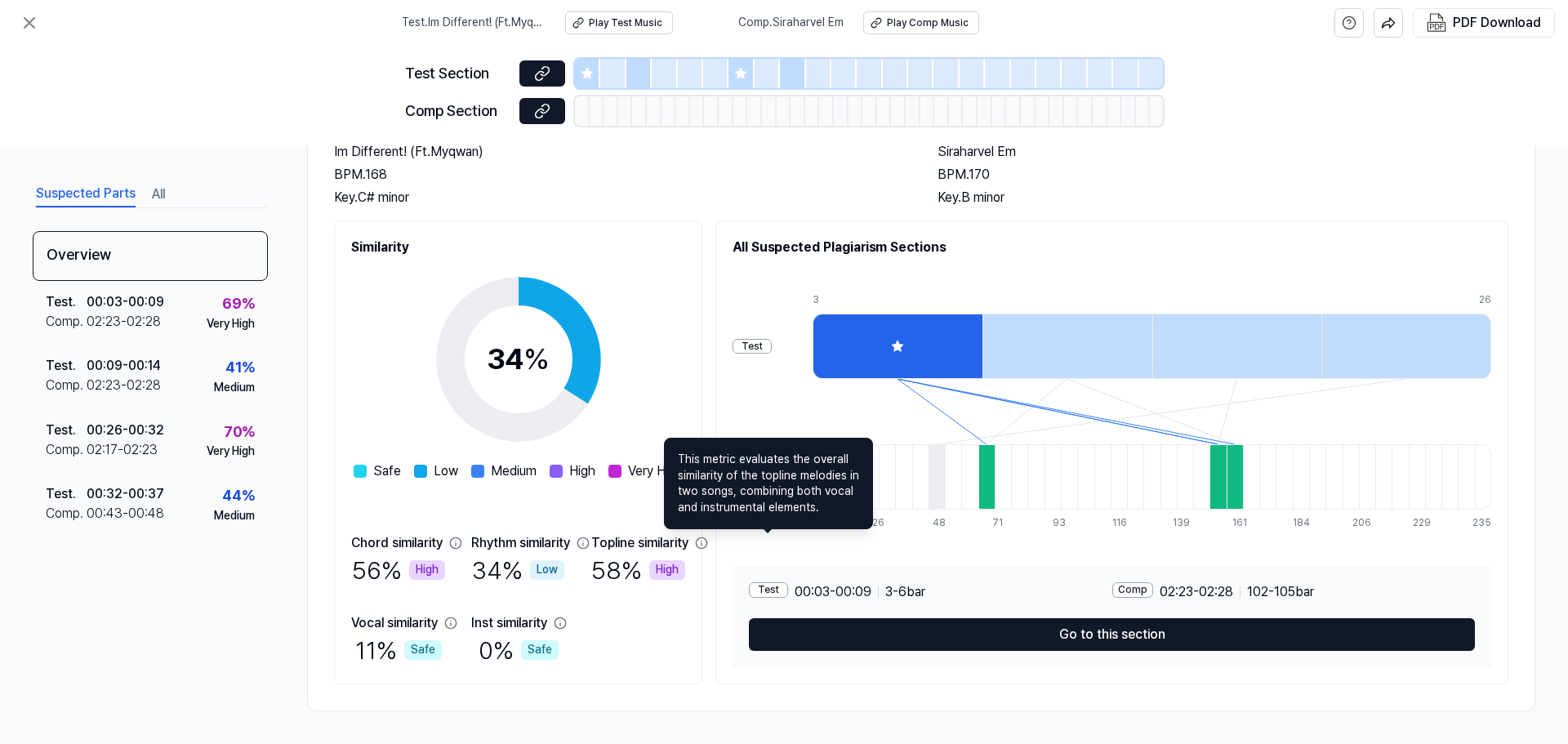
click at [708, 545] on icon at bounding box center [702, 543] width 13 height 13
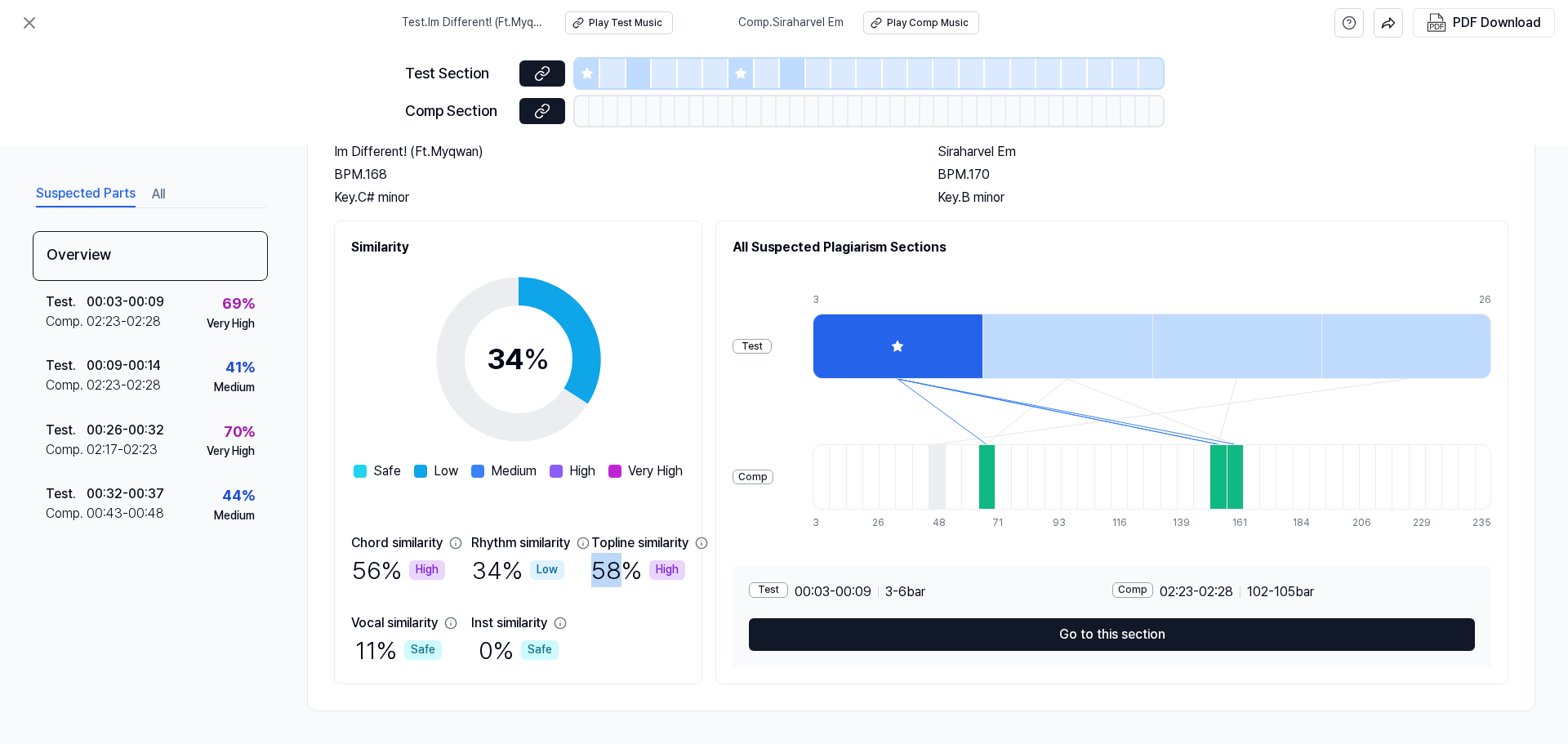
click at [708, 545] on icon at bounding box center [702, 543] width 13 height 13
click at [980, 359] on div at bounding box center [898, 346] width 170 height 65
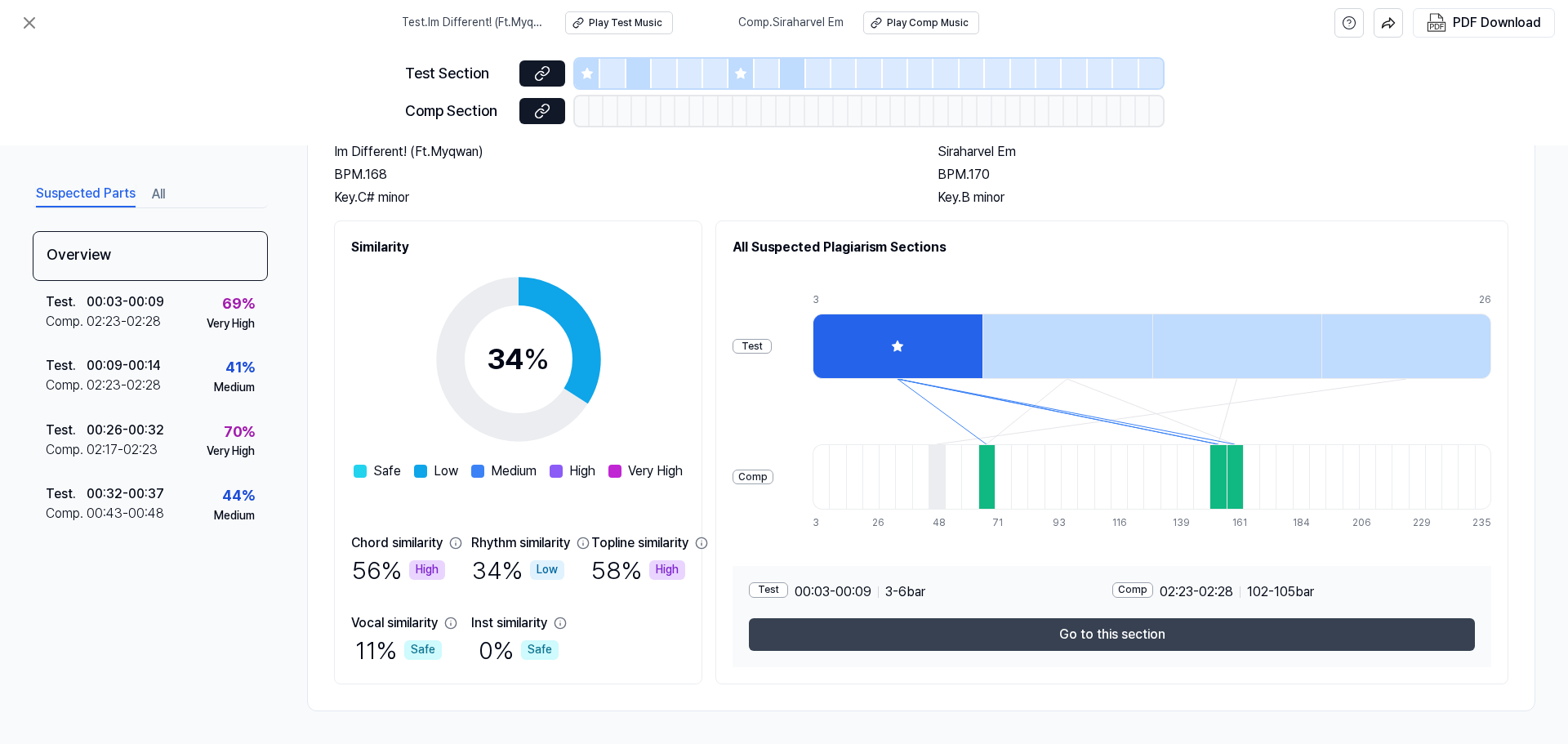
click at [1045, 637] on button "Go to this section" at bounding box center [1112, 634] width 726 height 33
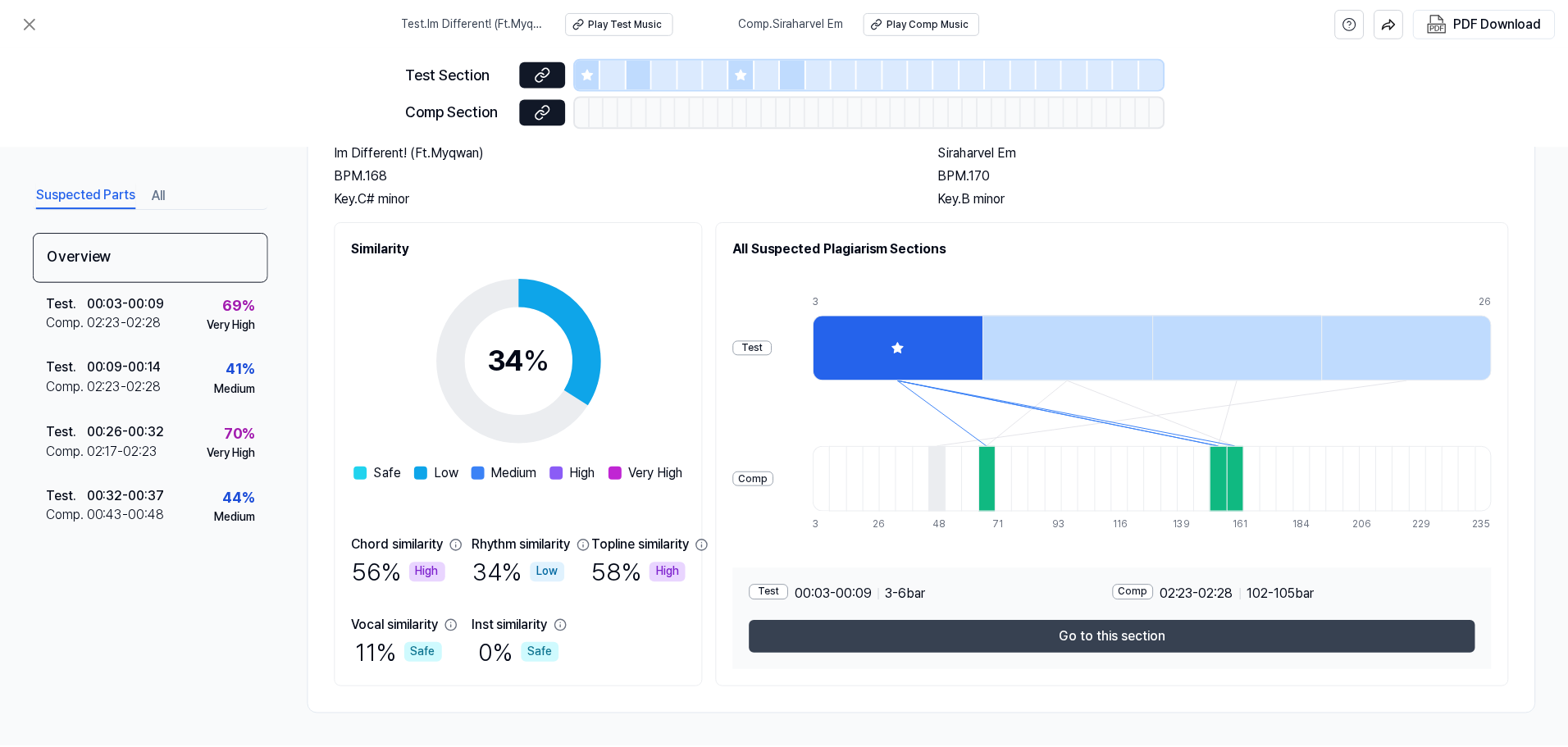
scroll to position [378, 0]
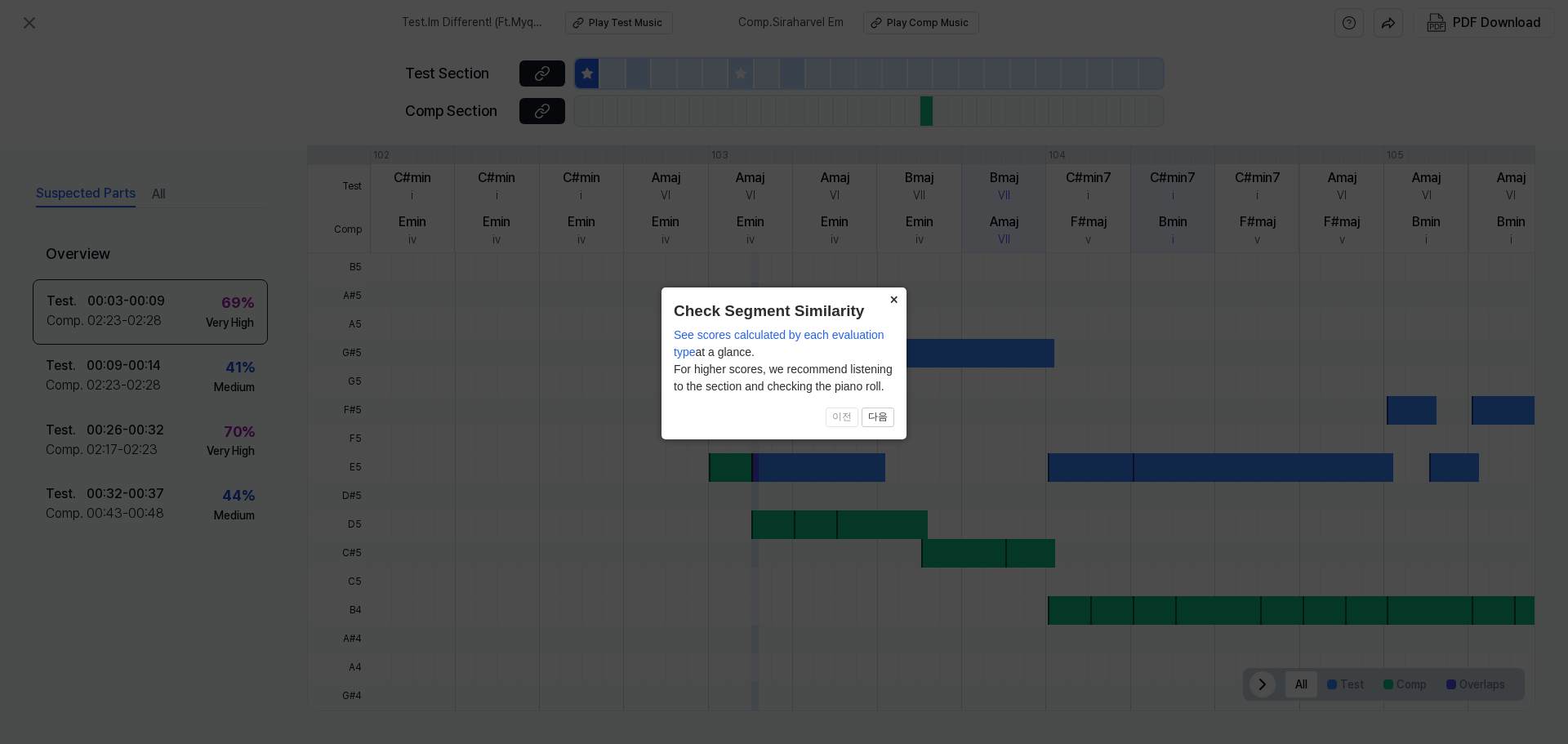
click at [894, 301] on button "×" at bounding box center [893, 298] width 26 height 23
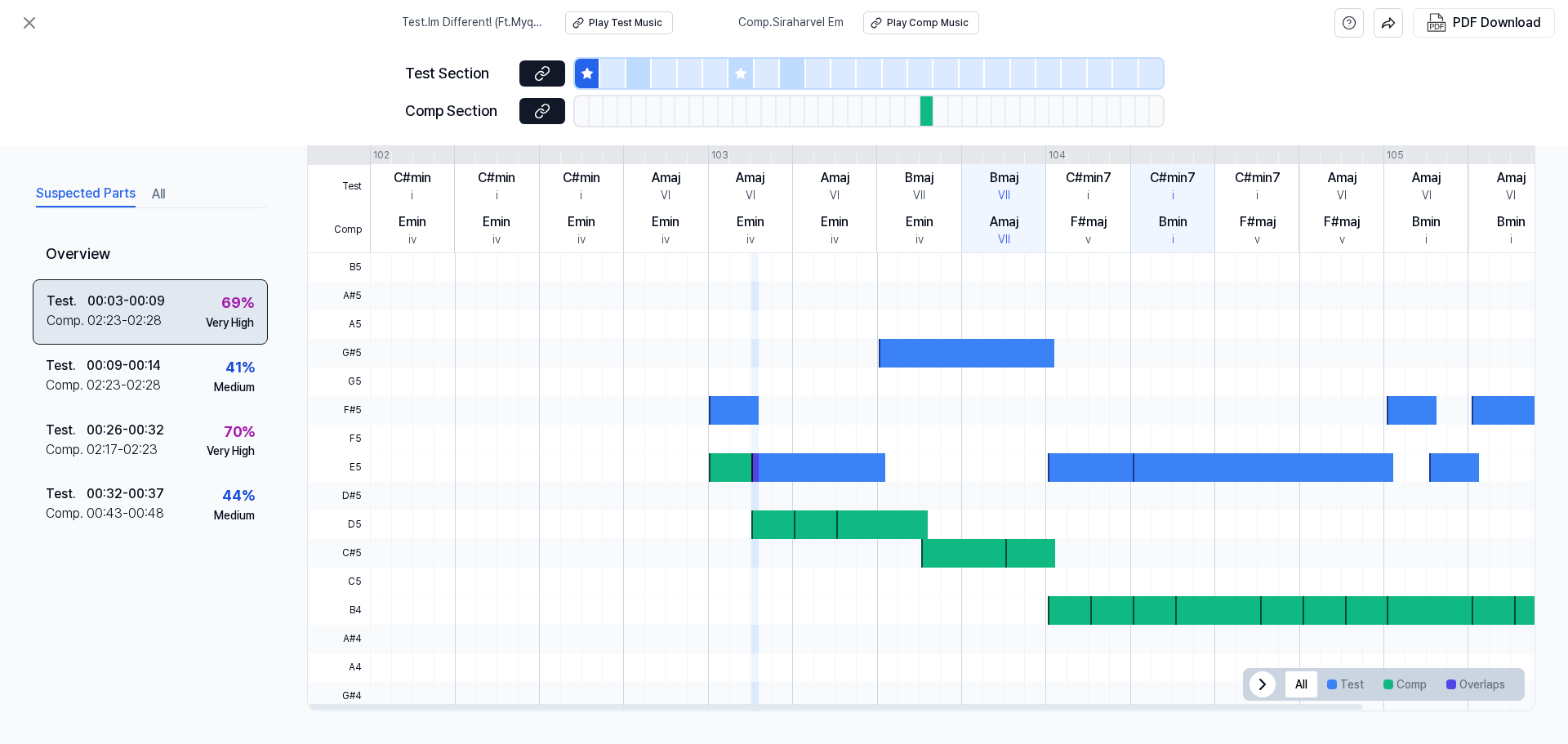
click at [193, 325] on div "Test . 00:03 - 00:09 Comp . 02:23 - 02:28 69 % Very High" at bounding box center [150, 312] width 235 height 65
click at [545, 74] on icon at bounding box center [542, 73] width 16 height 16
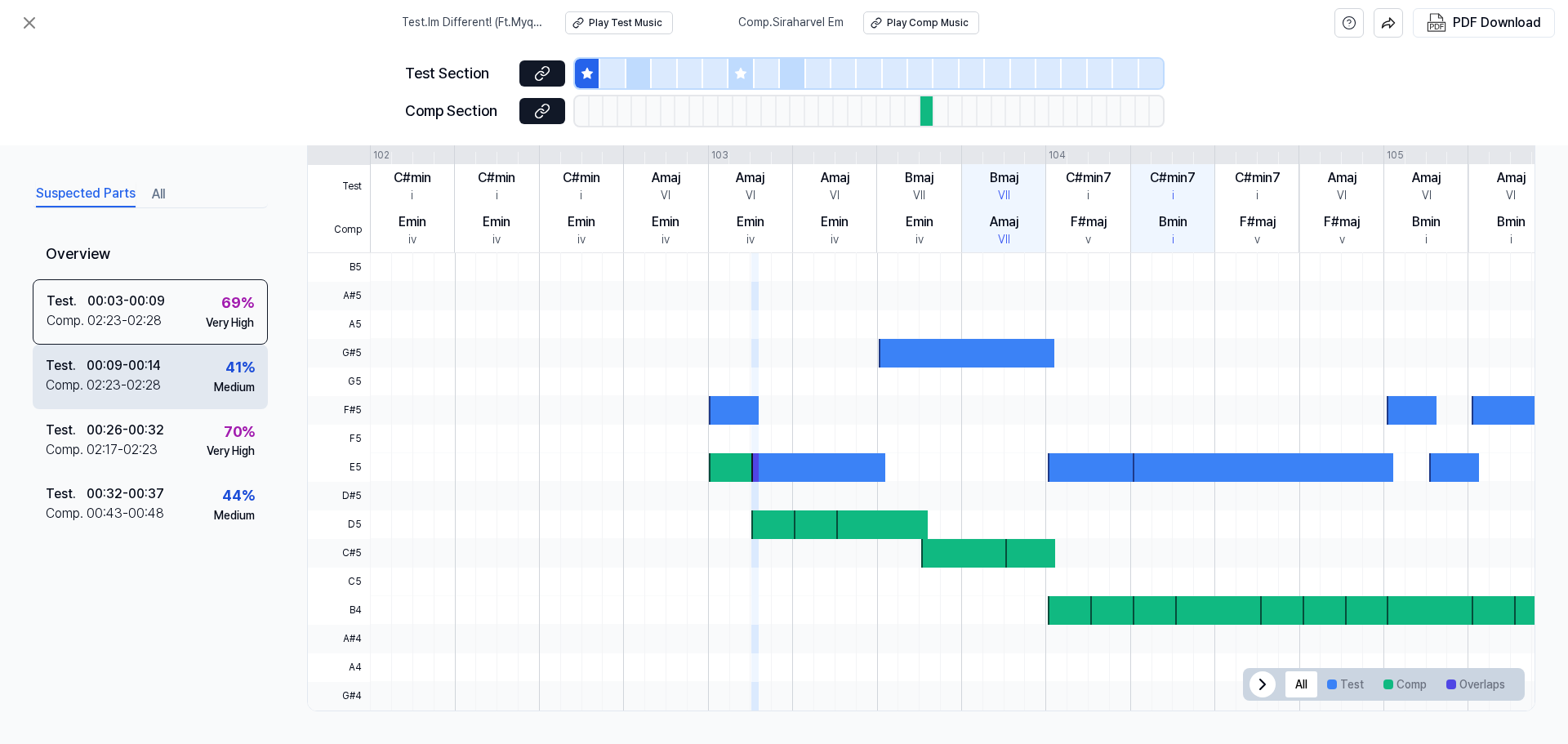
click at [188, 377] on div "Test . 00:09 - 00:14 Comp . 02:23 - 02:28 41 % Medium" at bounding box center [150, 376] width 235 height 64
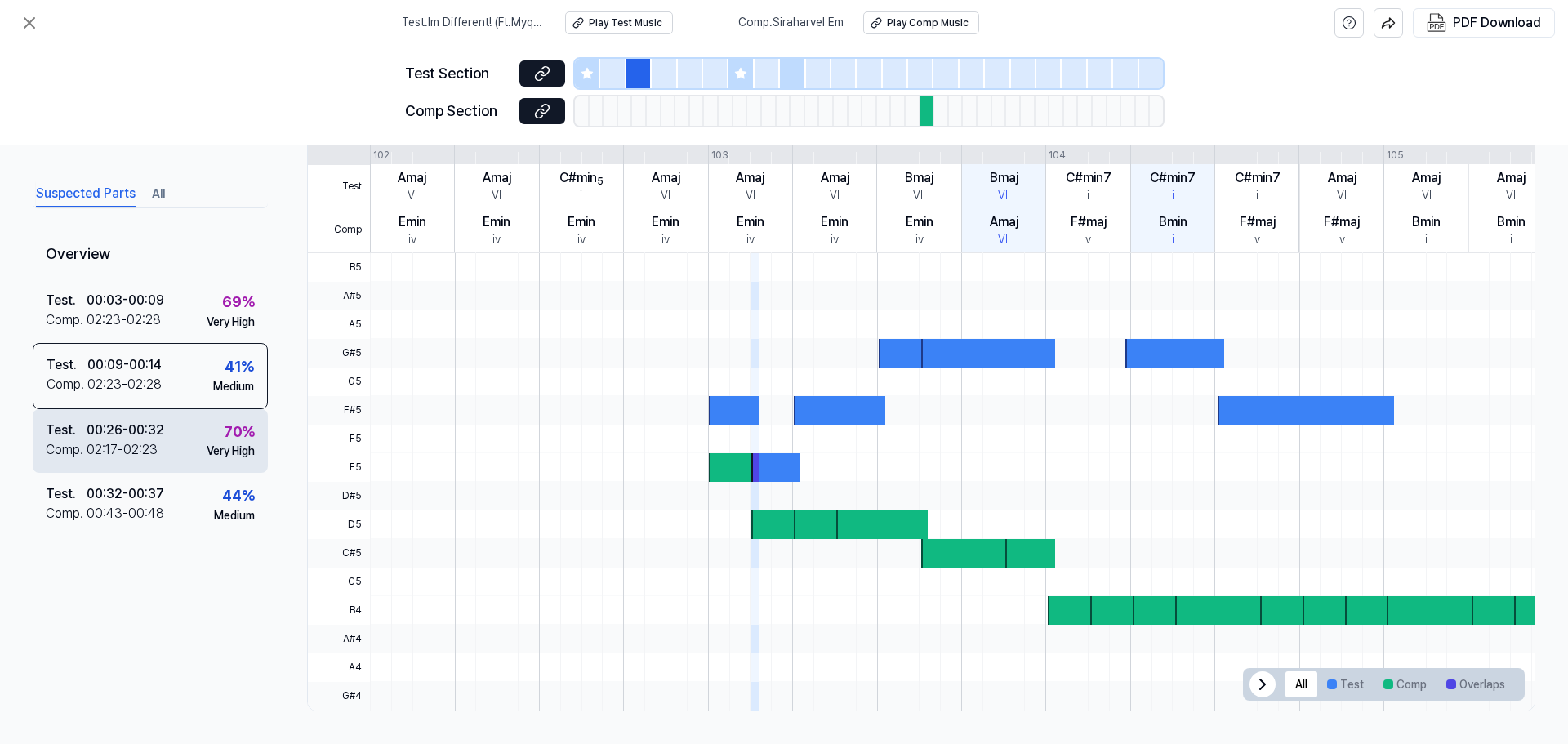
click at [191, 449] on div "Test . 00:26 - 00:32 Comp . 02:17 - 02:23 70 % Very High" at bounding box center [150, 440] width 235 height 64
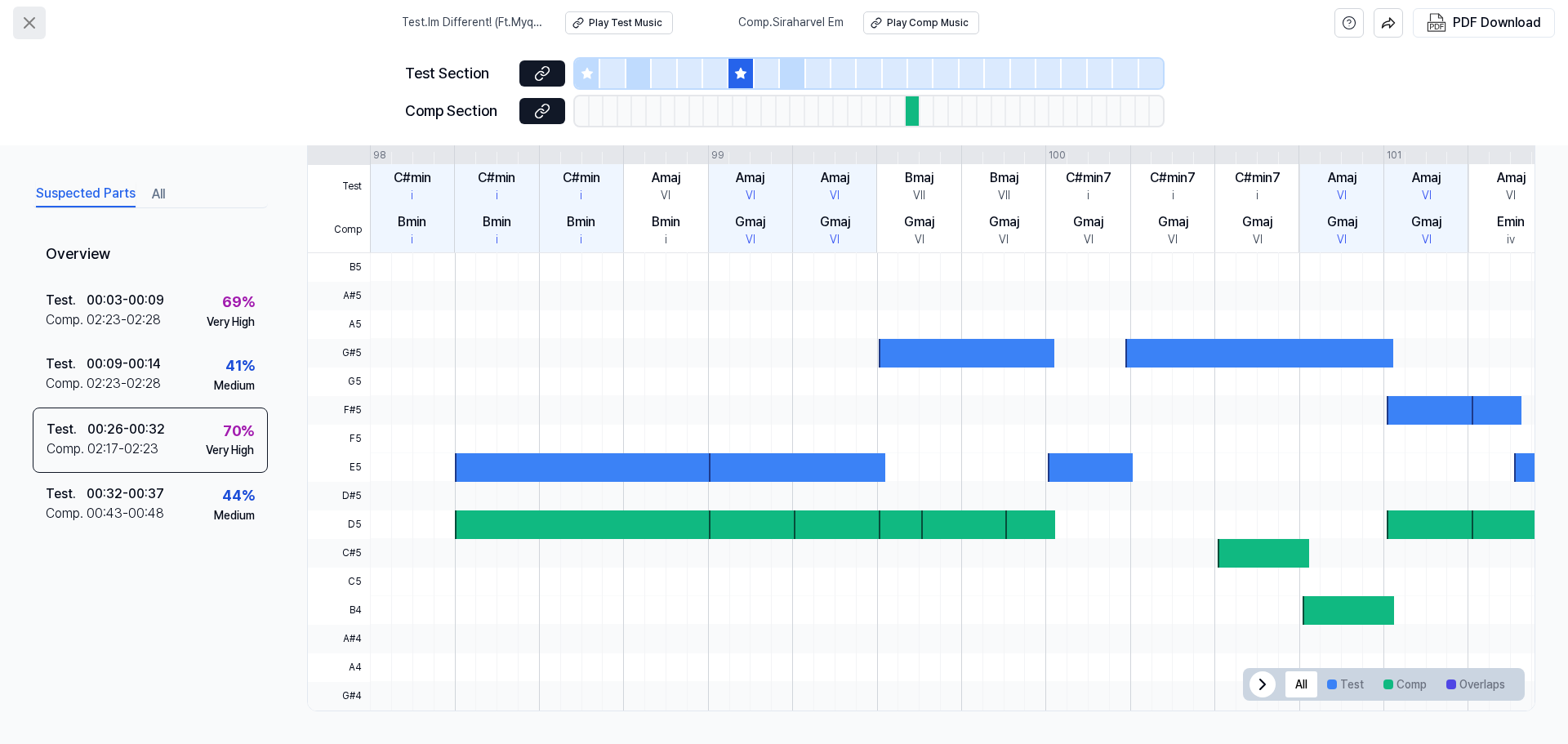
click at [26, 19] on icon at bounding box center [29, 23] width 10 height 10
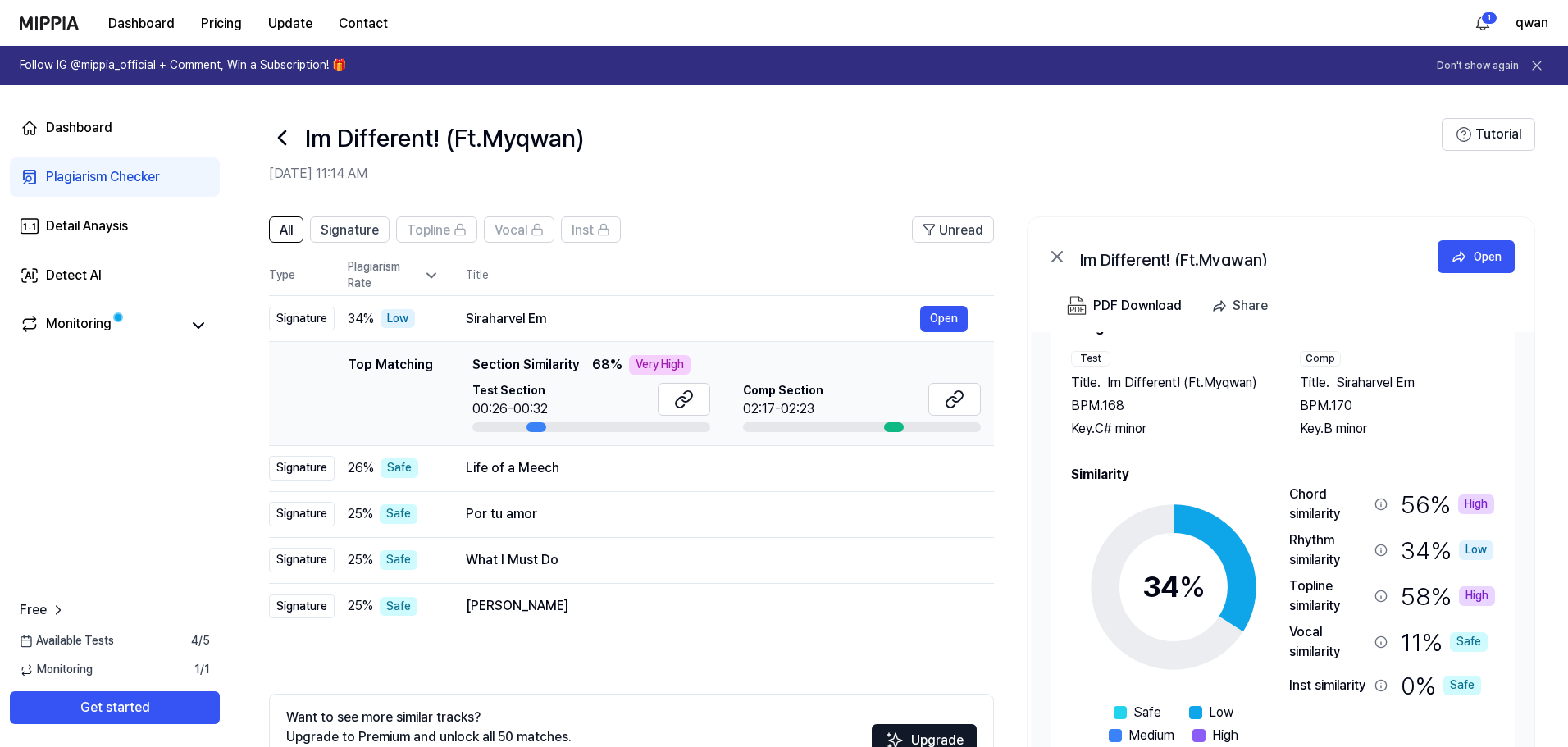
click at [288, 126] on icon at bounding box center [282, 137] width 26 height 26
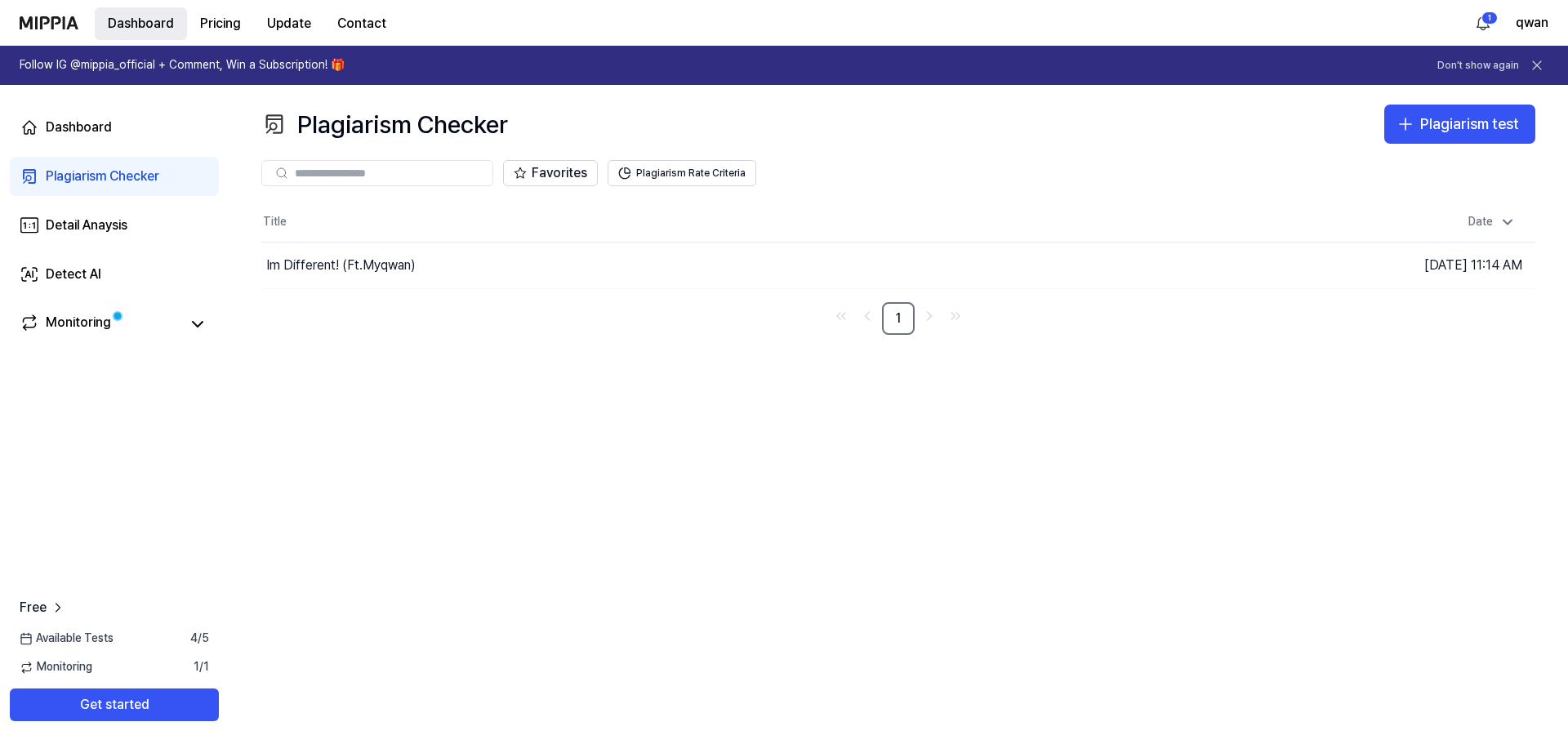
click at [151, 29] on button "Dashboard" at bounding box center [141, 24] width 92 height 33
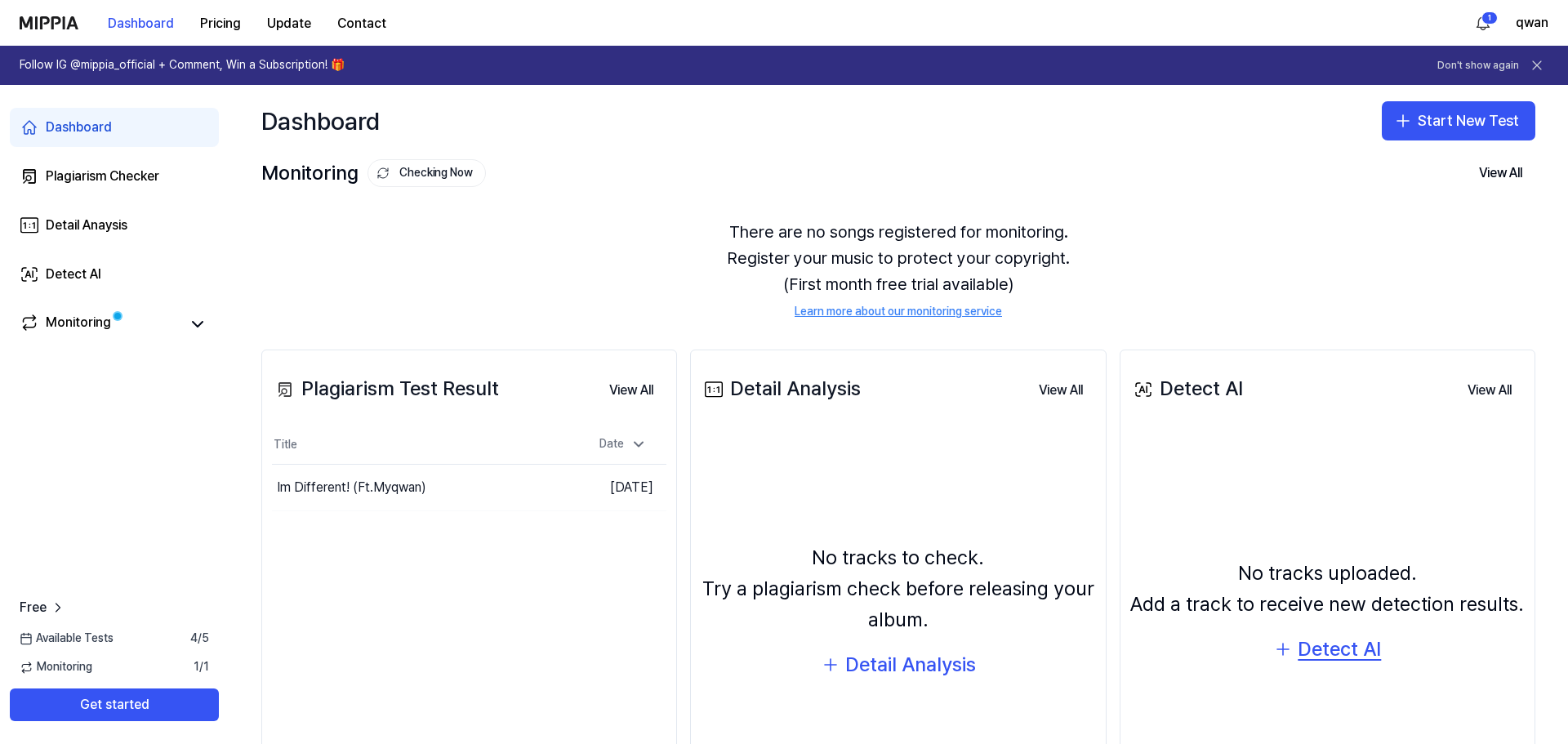
drag, startPoint x: 1292, startPoint y: 632, endPoint x: 1299, endPoint y: 642, distance: 12.2
click at [1299, 642] on div "No tracks uploaded. Add a track to receive new detection results. Detect AI" at bounding box center [1328, 611] width 395 height 346
click at [1299, 642] on div "Detect AI" at bounding box center [1339, 649] width 83 height 31
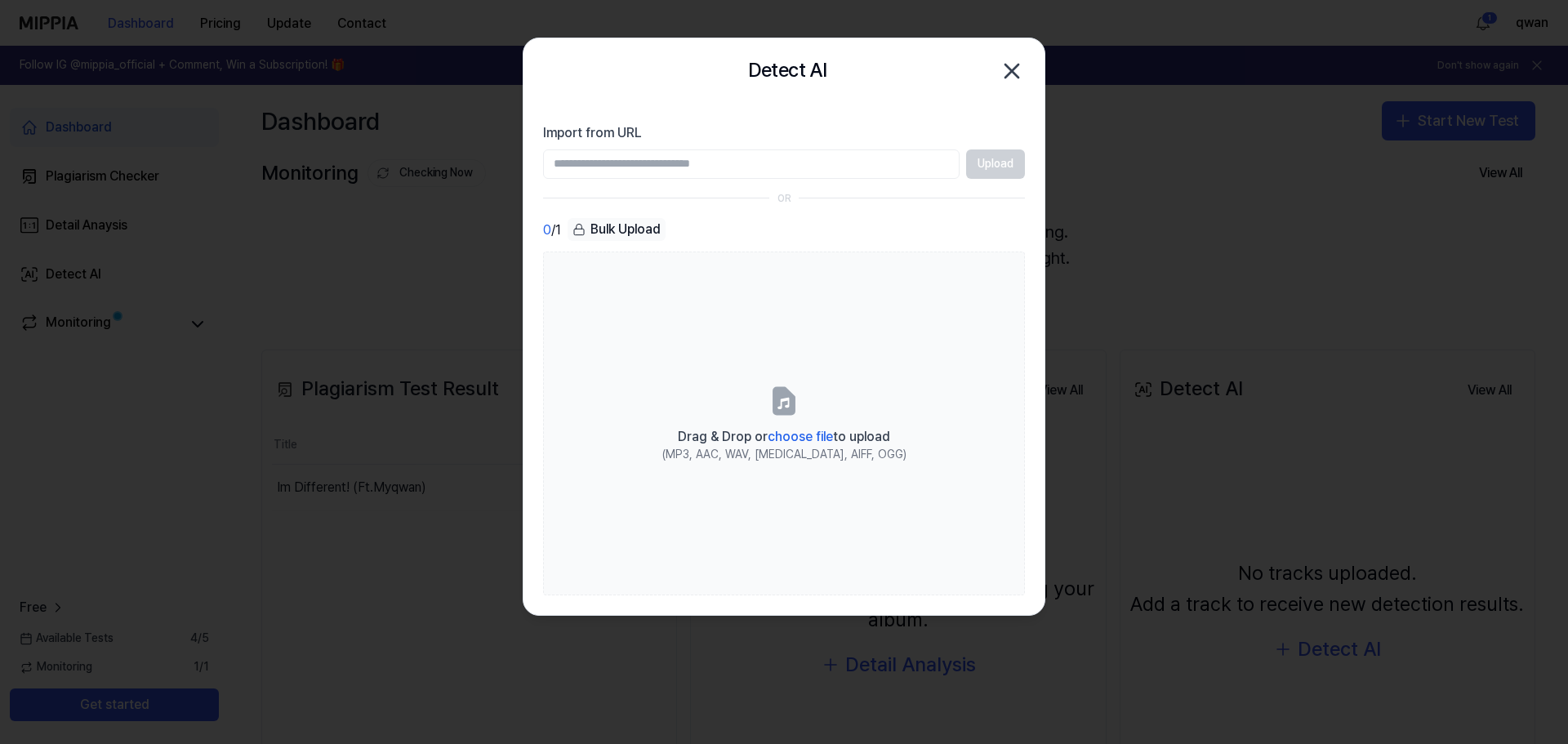
click at [1011, 66] on icon "button" at bounding box center [1011, 71] width 26 height 26
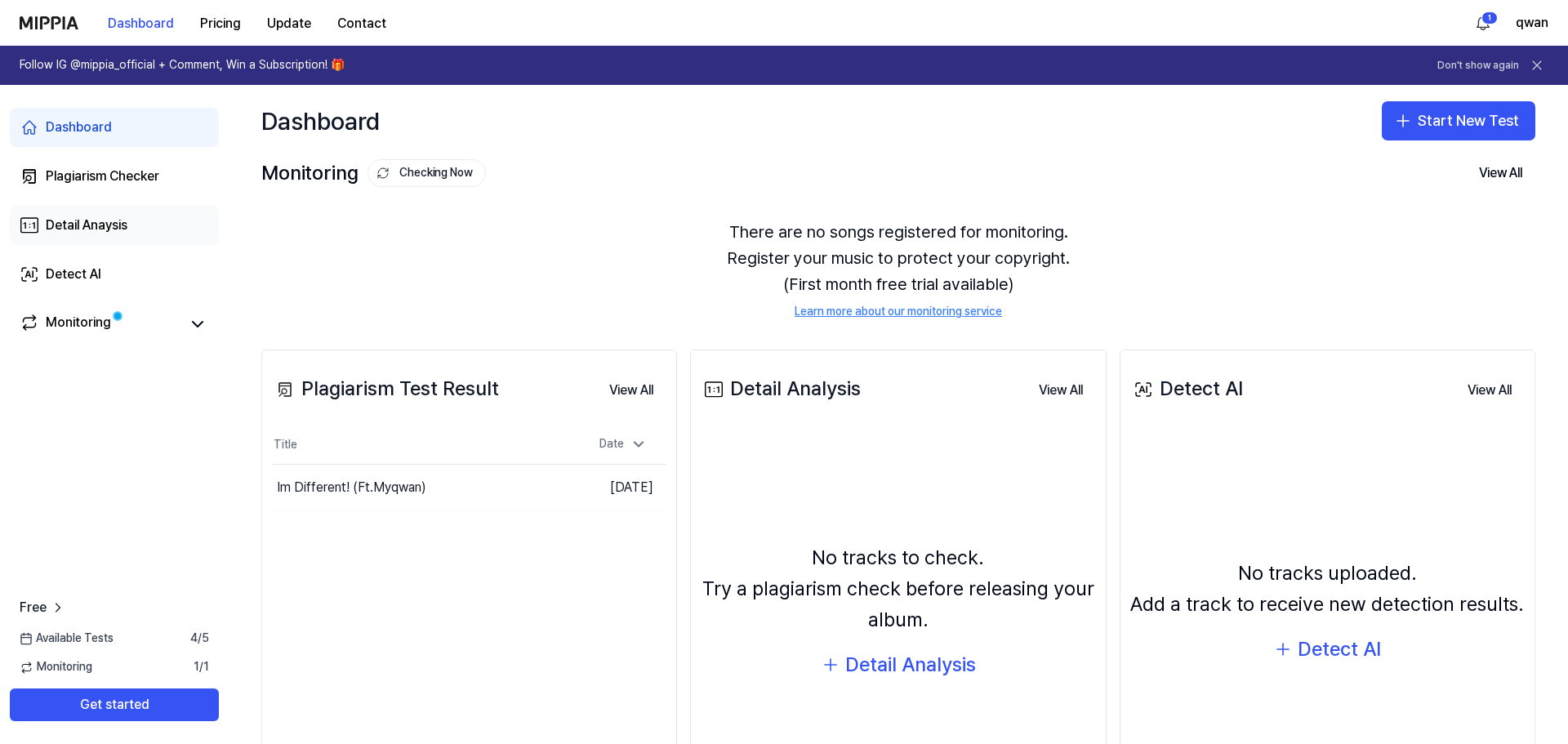
click at [25, 211] on link "Detail Anaysis" at bounding box center [114, 225] width 209 height 39
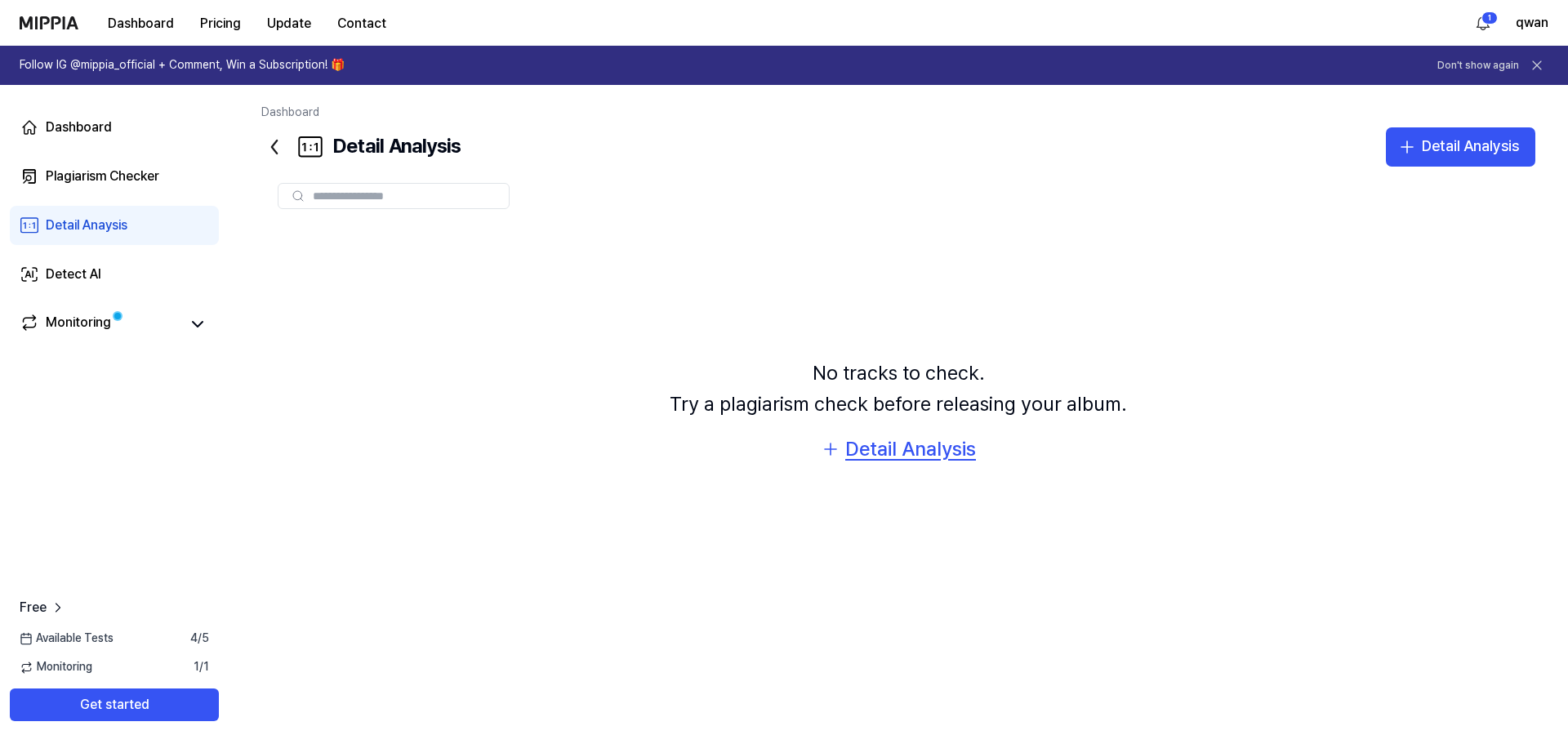
click at [858, 440] on div "Detail Analysis" at bounding box center [911, 448] width 131 height 31
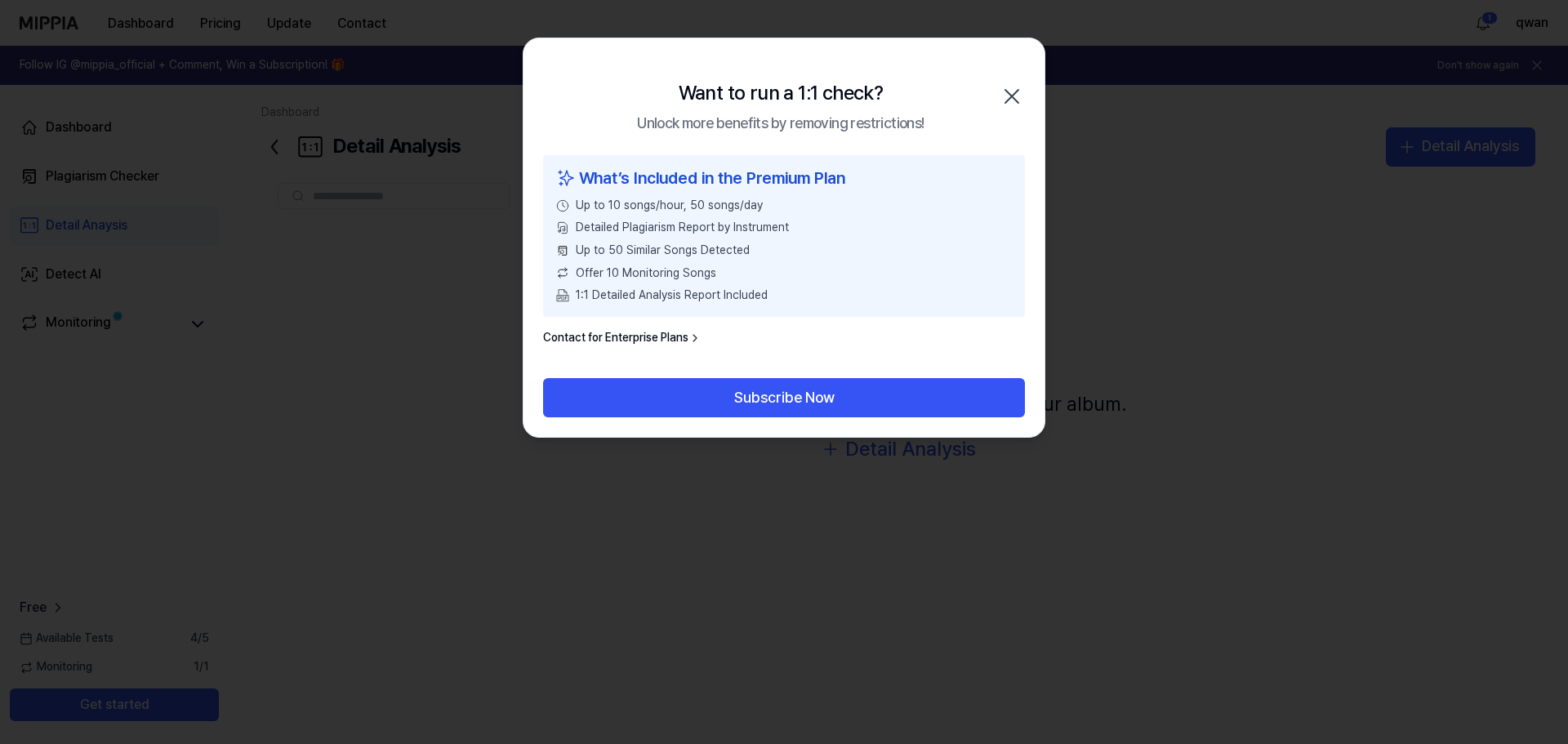
click at [1027, 99] on div "Want to run a 1:1 check? Unlock more benefits by removing restrictions! Close" at bounding box center [784, 97] width 522 height 117
click at [1024, 100] on icon "button" at bounding box center [1011, 96] width 26 height 26
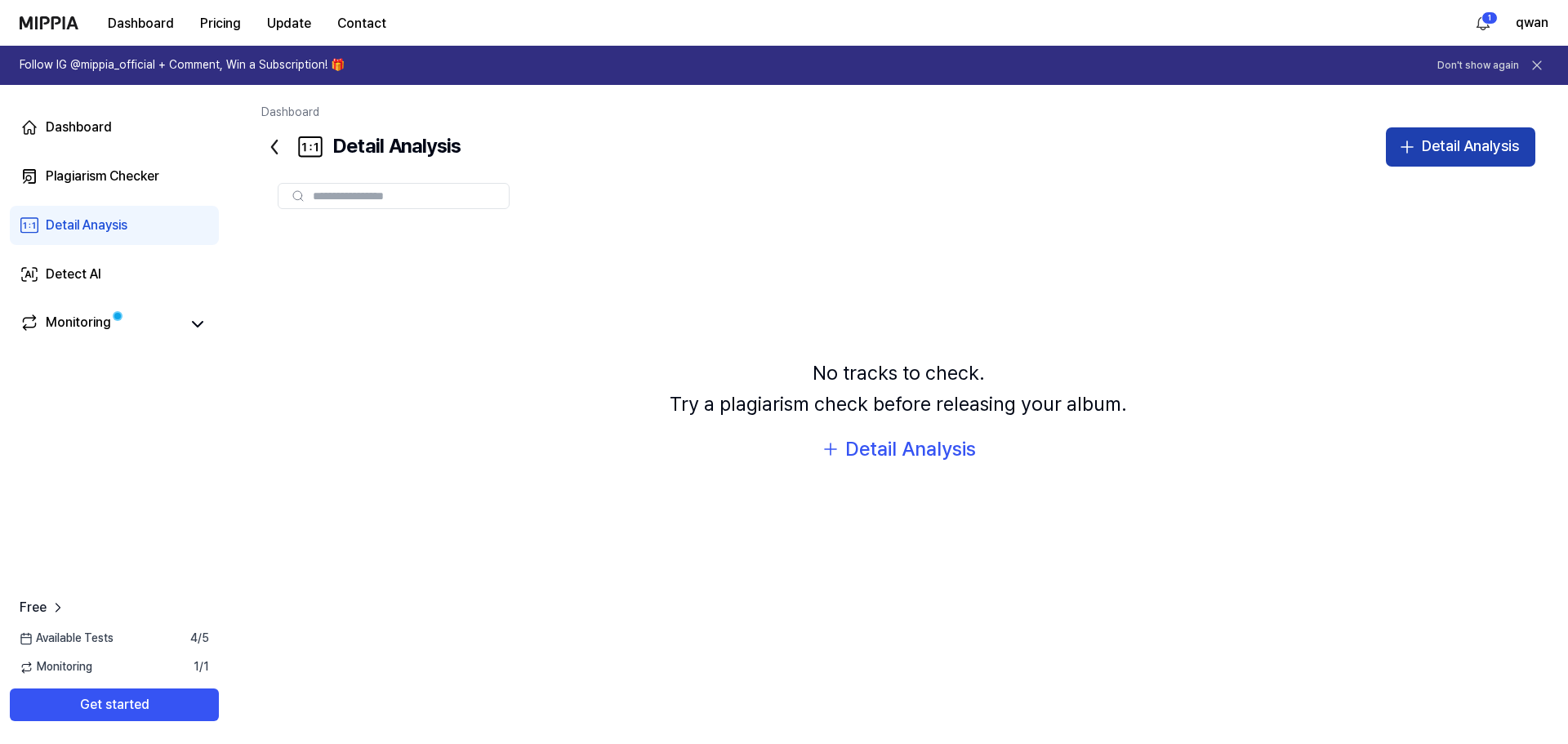
click at [1481, 143] on div "Detail Analysis" at bounding box center [1471, 146] width 97 height 24
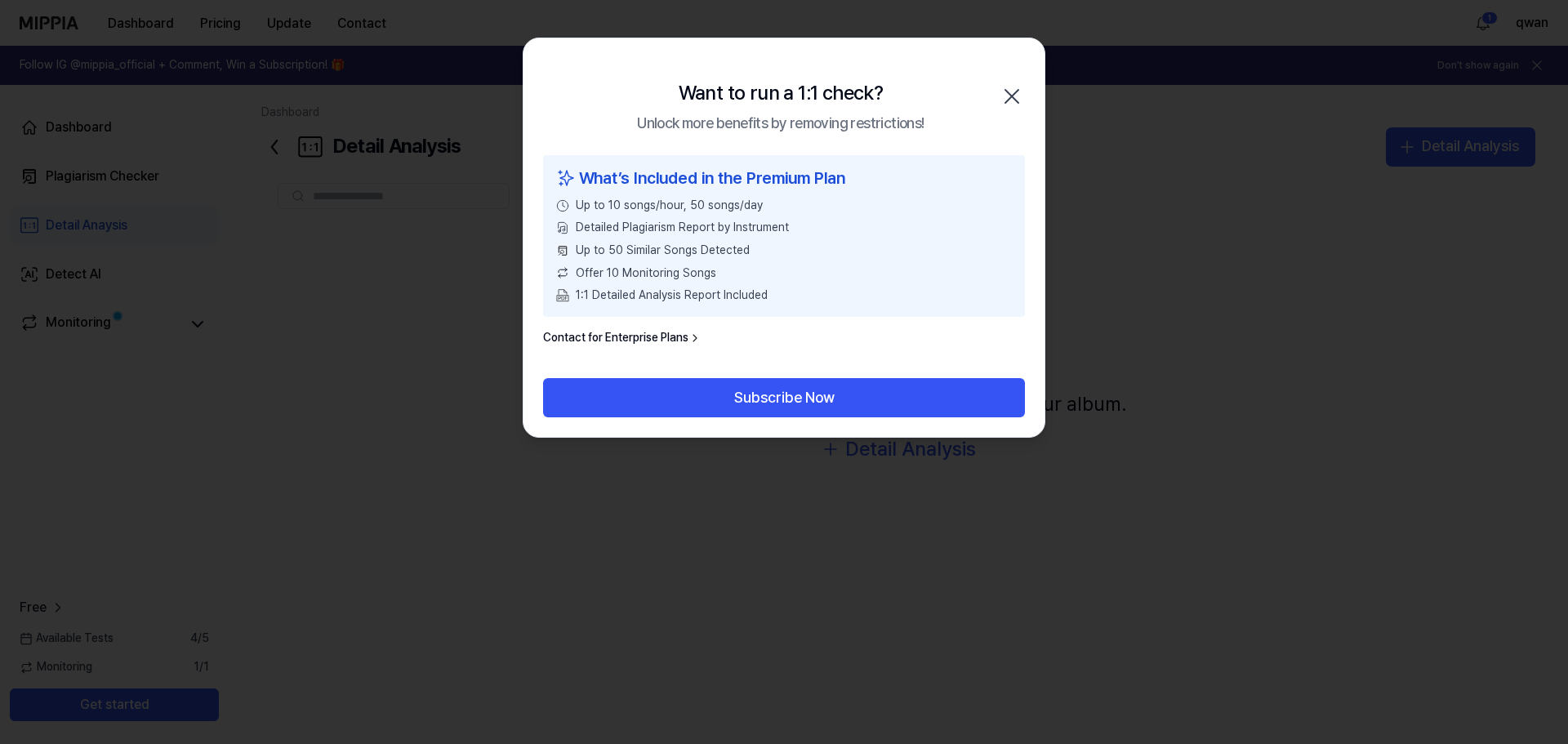
click at [150, 291] on div at bounding box center [784, 372] width 1568 height 744
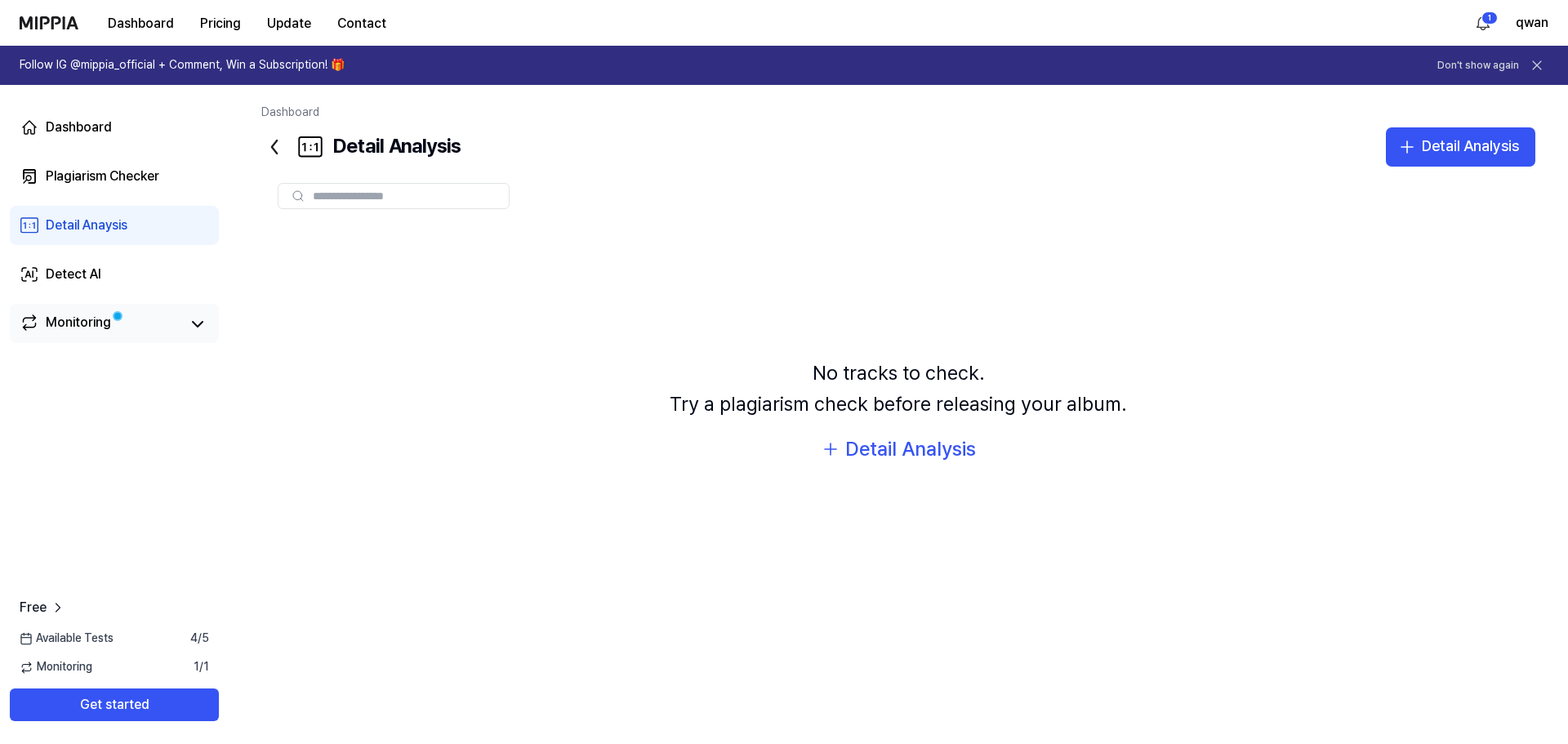
click at [140, 340] on div "Monitoring" at bounding box center [114, 323] width 209 height 39
click at [79, 323] on div "Monitoring" at bounding box center [78, 323] width 66 height 23
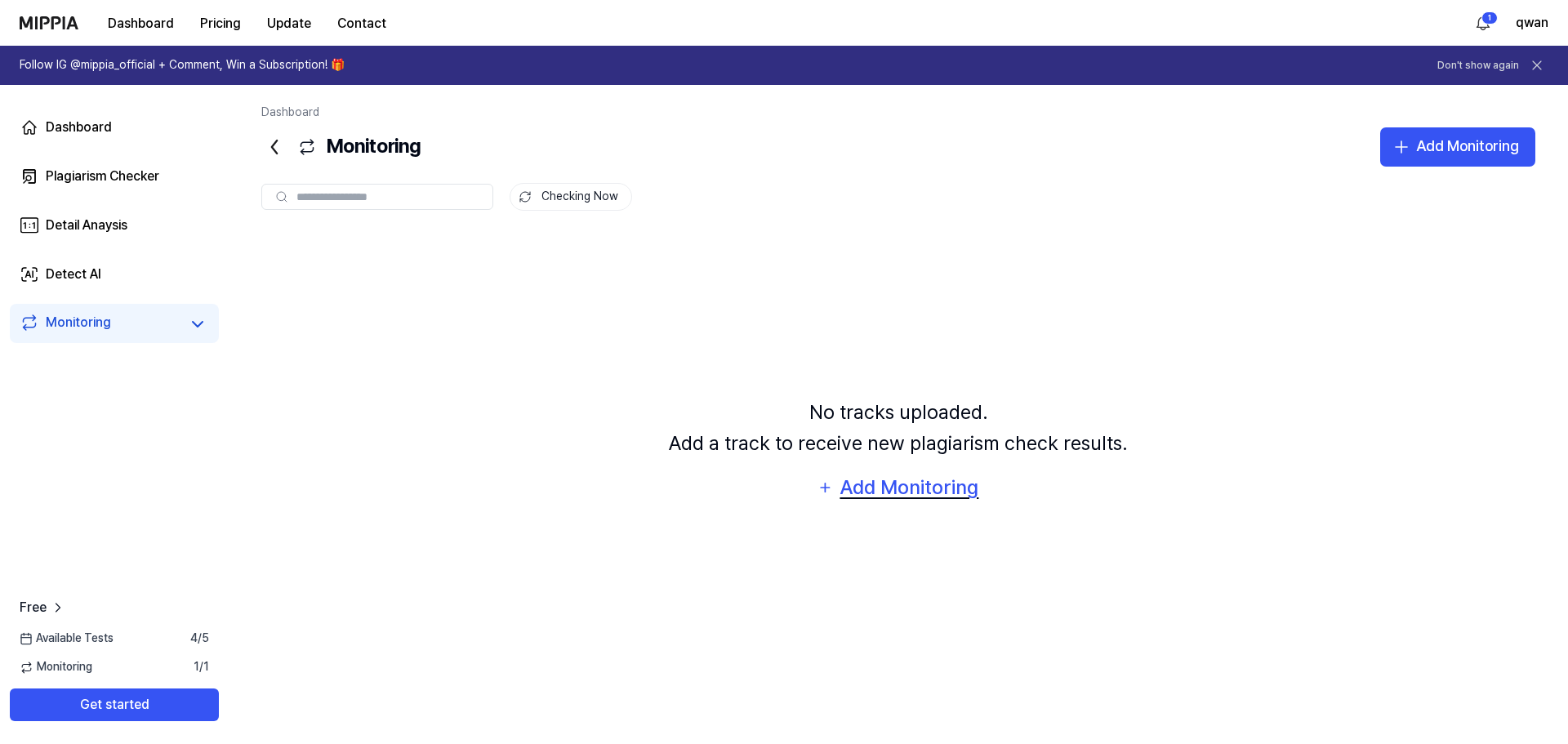
click at [908, 482] on div "Add Monitoring" at bounding box center [910, 487] width 141 height 31
